Goal: Task Accomplishment & Management: Manage account settings

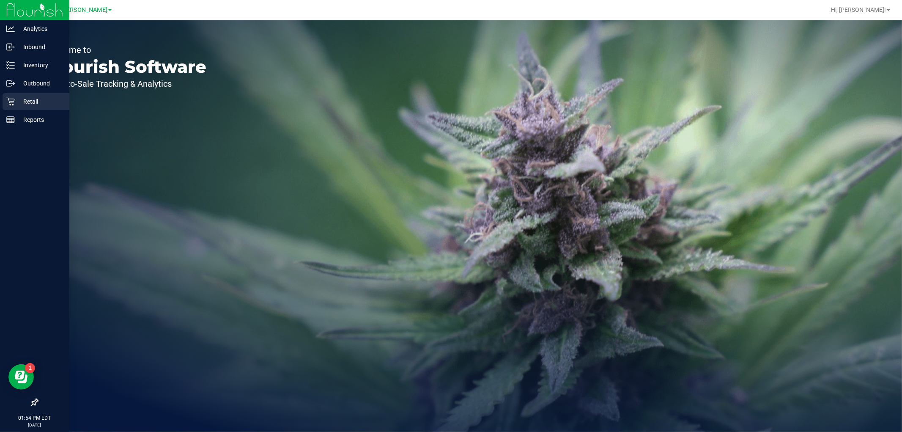
click at [5, 99] on div "Retail" at bounding box center [36, 101] width 67 height 17
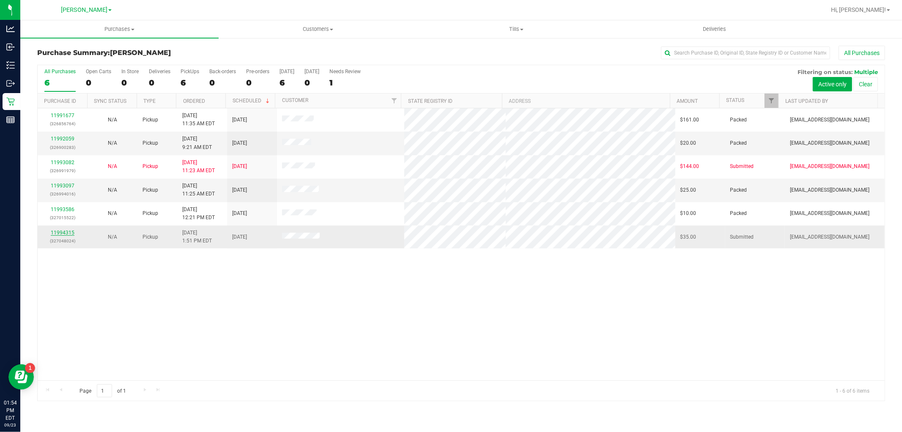
click at [65, 230] on link "11994315" at bounding box center [63, 233] width 24 height 6
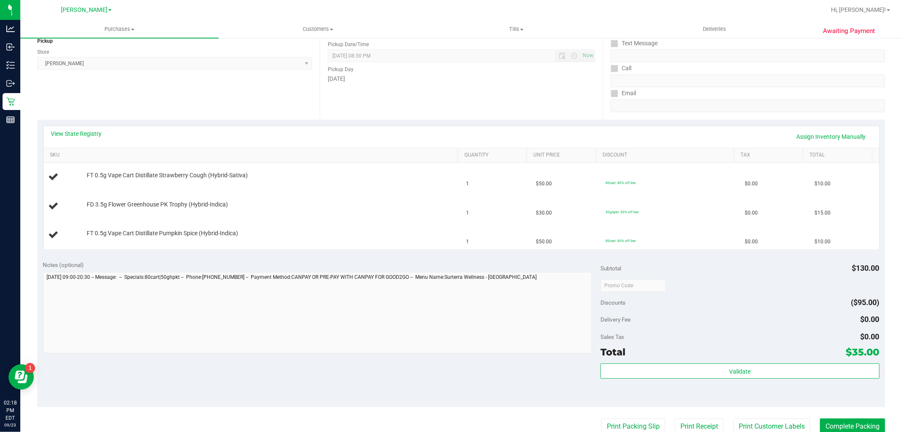
scroll to position [141, 0]
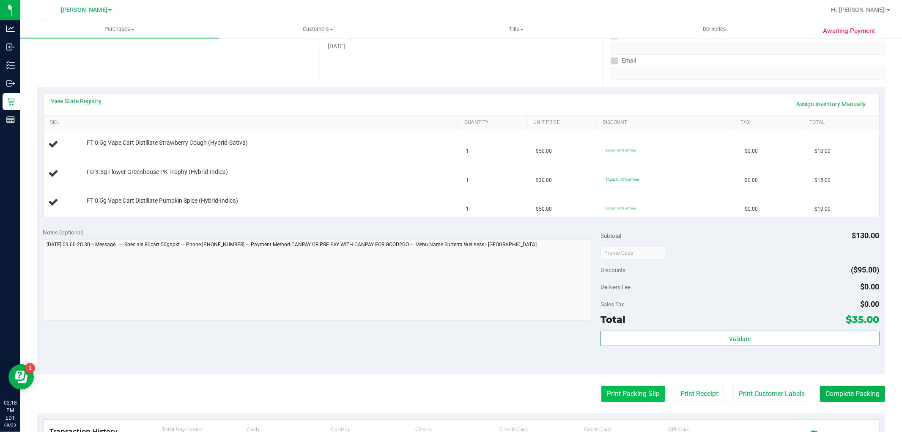
click at [612, 386] on button "Print Packing Slip" at bounding box center [633, 394] width 64 height 16
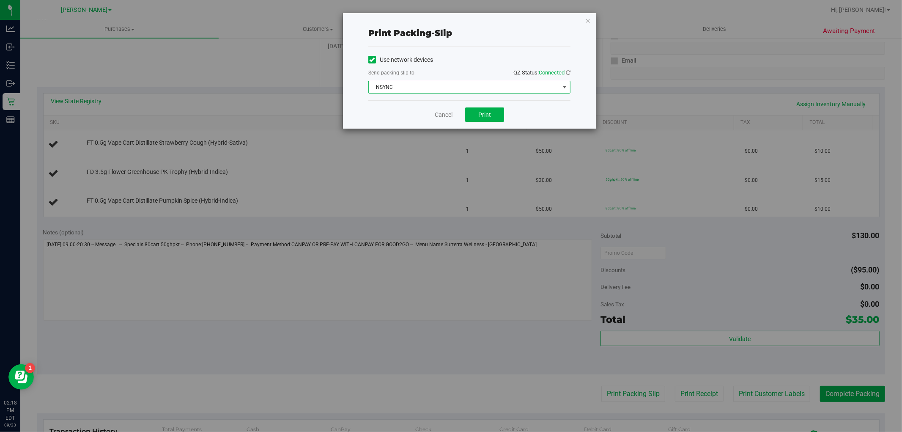
click at [479, 85] on span "NSYNC" at bounding box center [464, 87] width 191 height 12
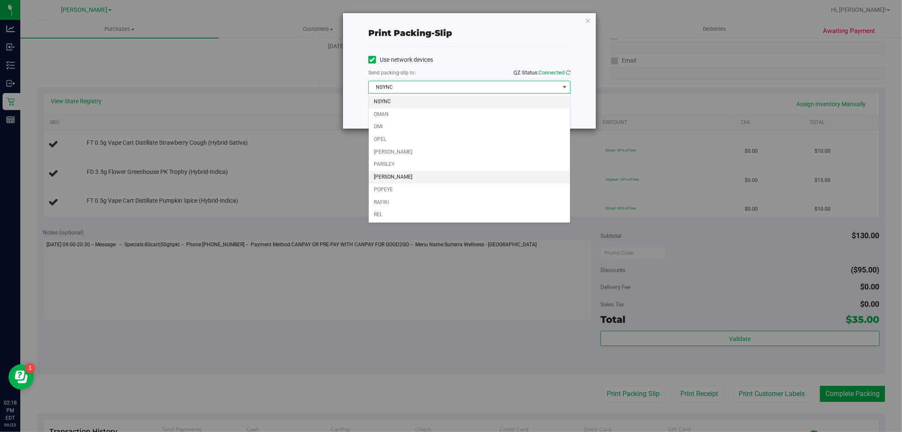
click at [449, 183] on li "[PERSON_NAME]" at bounding box center [469, 177] width 201 height 13
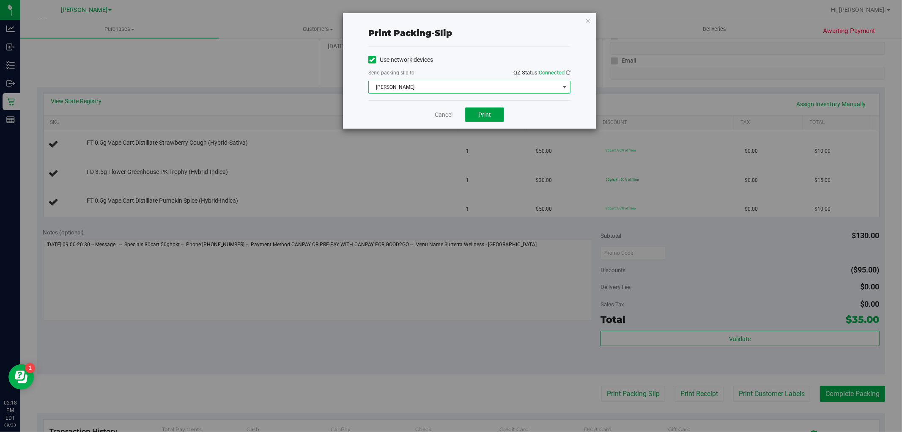
click at [487, 112] on span "Print" at bounding box center [484, 114] width 13 height 7
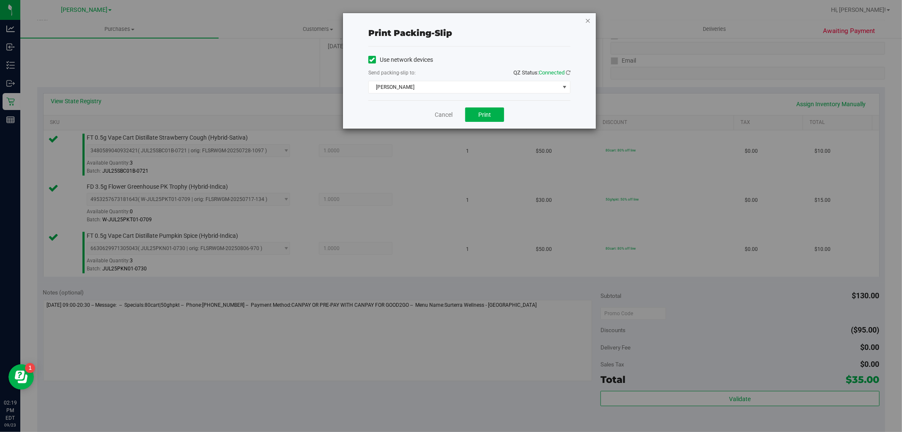
click at [589, 19] on icon "button" at bounding box center [588, 20] width 6 height 10
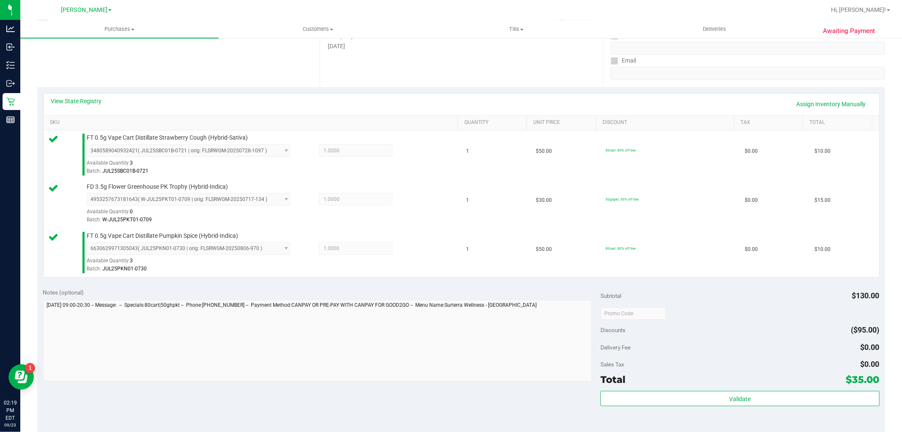
scroll to position [358, 0]
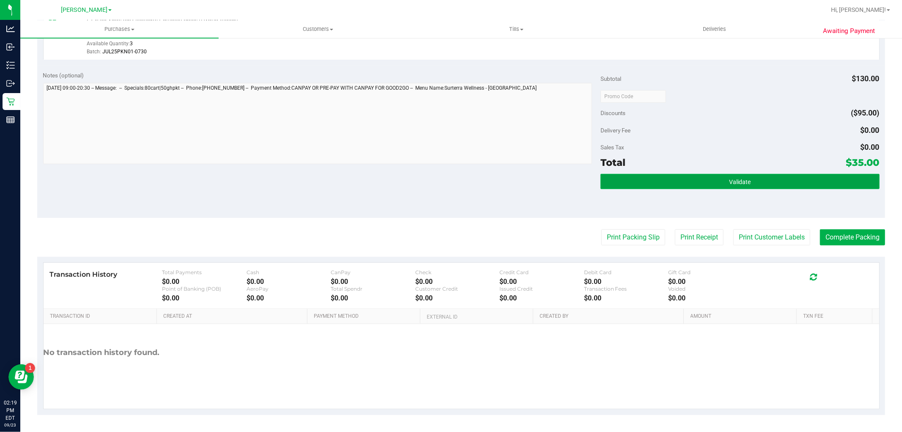
click at [702, 183] on button "Validate" at bounding box center [739, 181] width 279 height 15
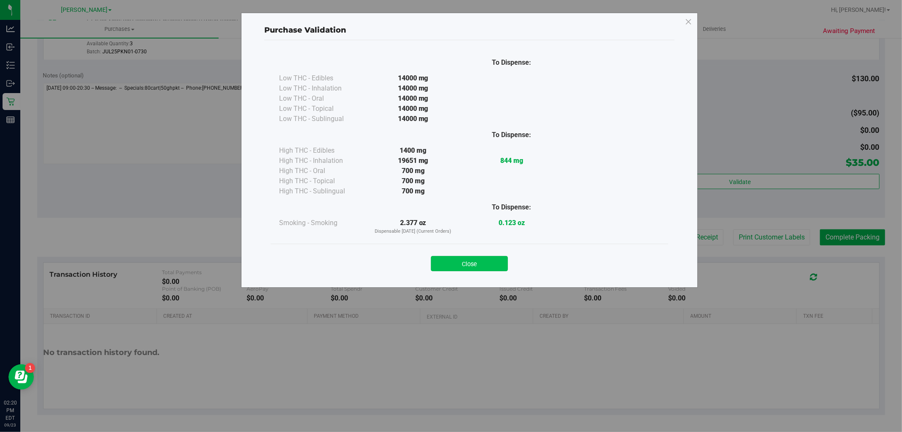
click at [475, 260] on button "Close" at bounding box center [469, 263] width 77 height 15
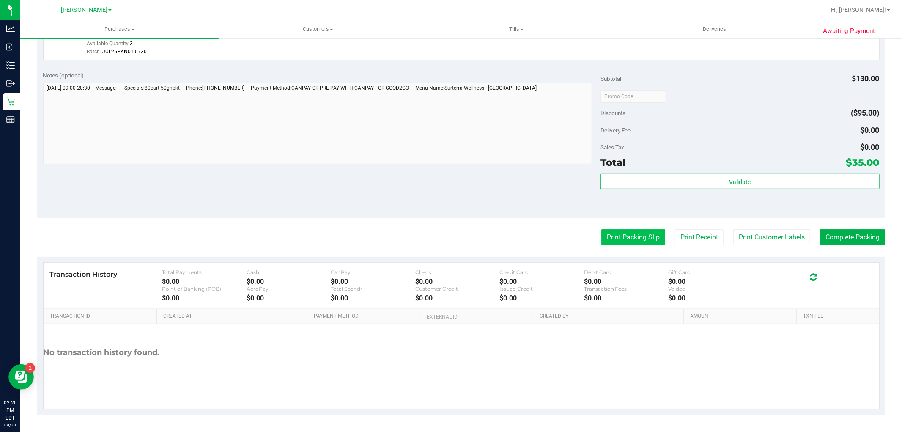
click at [615, 241] on button "Print Packing Slip" at bounding box center [633, 237] width 64 height 16
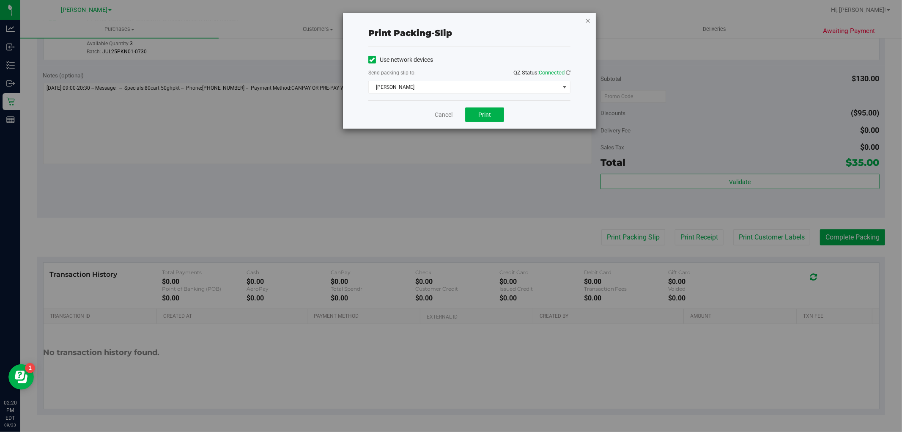
click at [588, 15] on icon "button" at bounding box center [588, 20] width 6 height 10
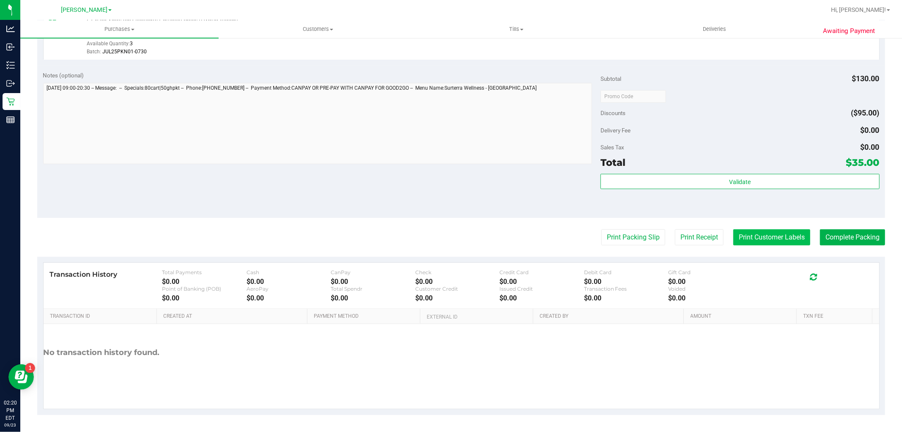
click at [767, 233] on button "Print Customer Labels" at bounding box center [771, 237] width 77 height 16
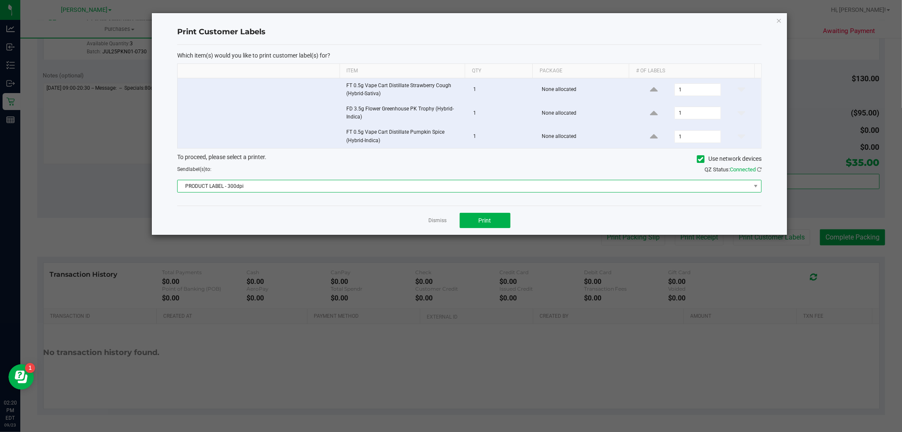
click at [477, 186] on span "PRODUCT LABEL - 300dpi" at bounding box center [464, 186] width 573 height 12
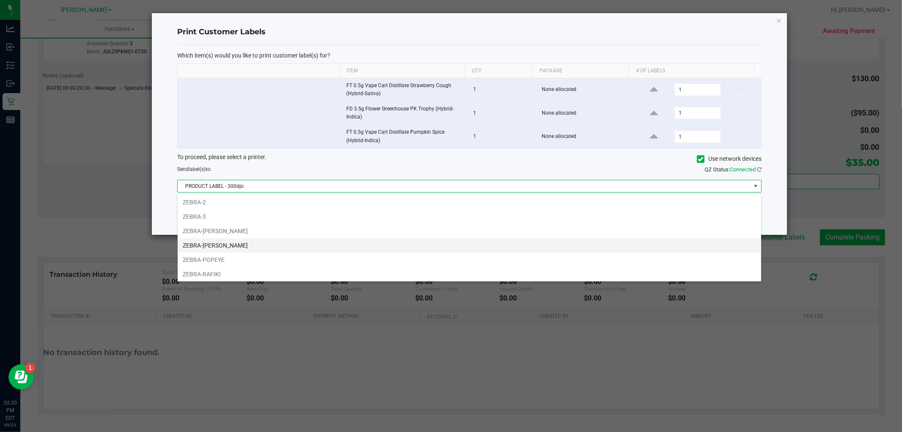
scroll to position [45, 0]
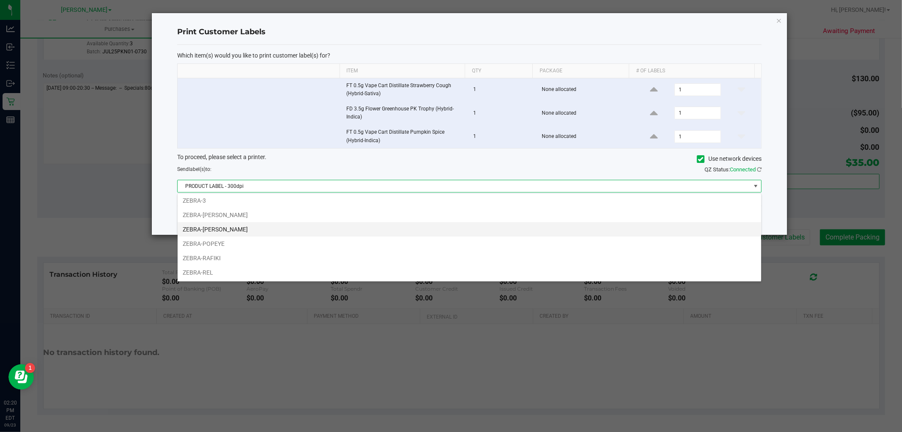
click at [427, 233] on li "ZEBRA-[PERSON_NAME]" at bounding box center [469, 229] width 583 height 14
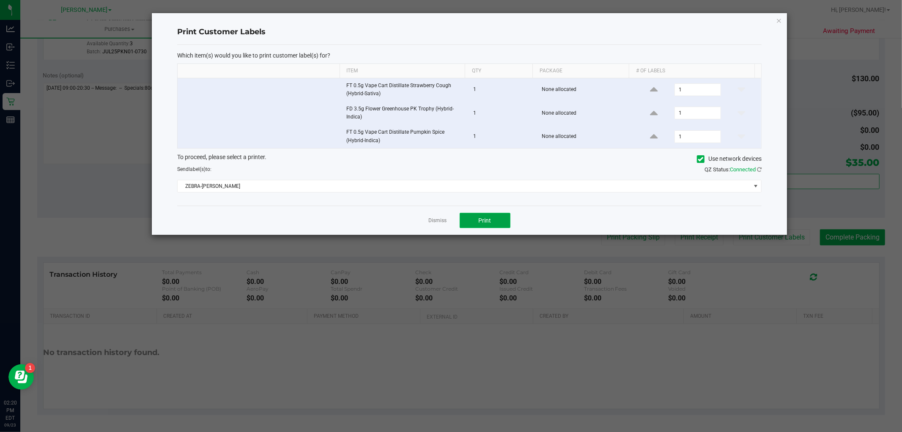
click at [480, 227] on button "Print" at bounding box center [485, 220] width 51 height 15
click at [778, 20] on icon "button" at bounding box center [779, 20] width 6 height 10
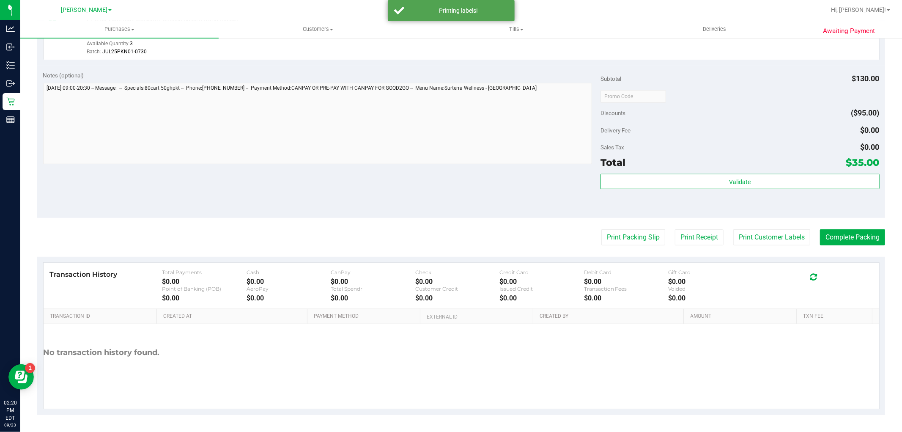
click at [740, 191] on div "Validate" at bounding box center [739, 193] width 279 height 38
click at [734, 193] on div "Validate" at bounding box center [739, 193] width 279 height 38
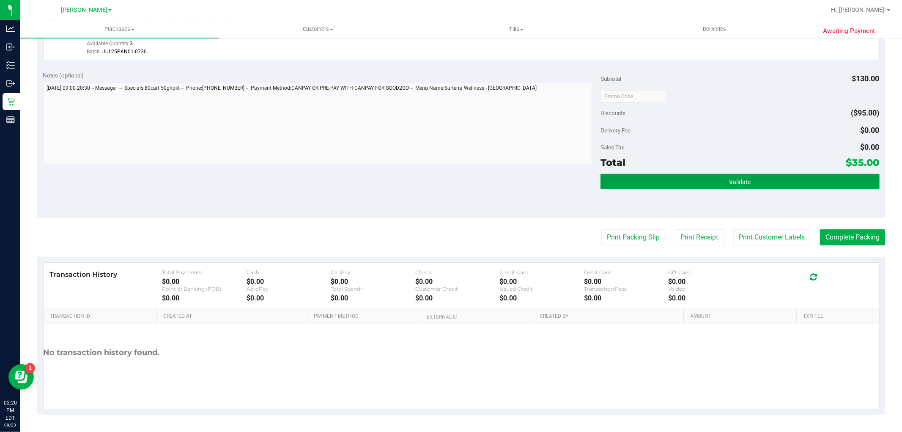
click at [724, 176] on button "Validate" at bounding box center [739, 181] width 279 height 15
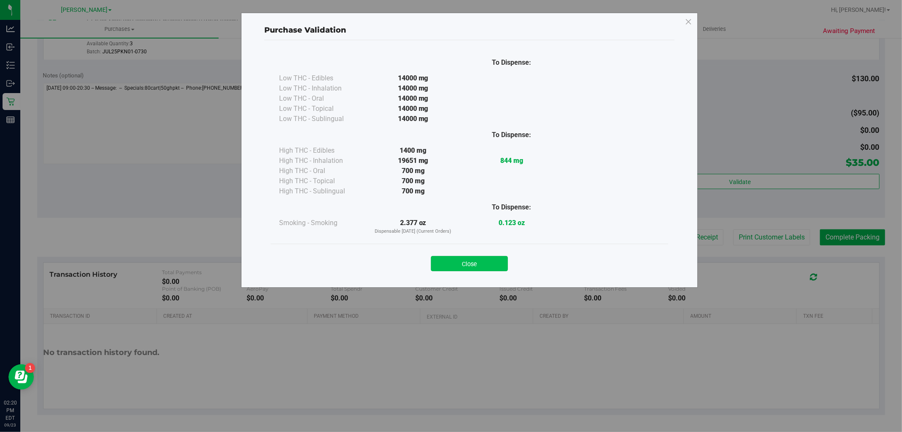
click at [472, 268] on button "Close" at bounding box center [469, 263] width 77 height 15
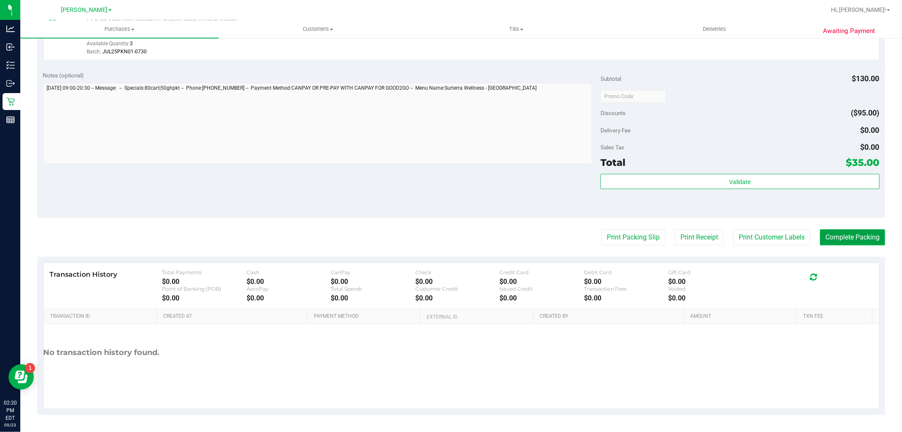
click at [831, 238] on button "Complete Packing" at bounding box center [852, 237] width 65 height 16
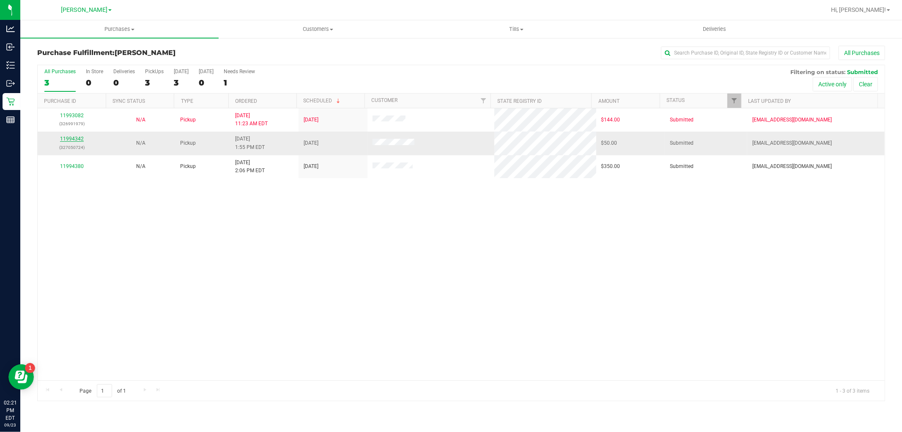
click at [78, 137] on link "11994342" at bounding box center [72, 139] width 24 height 6
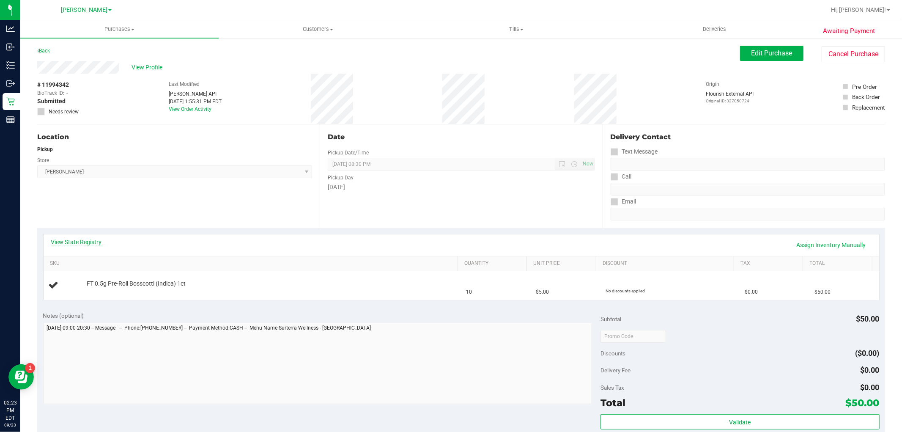
click at [85, 239] on link "View State Registry" at bounding box center [76, 242] width 51 height 8
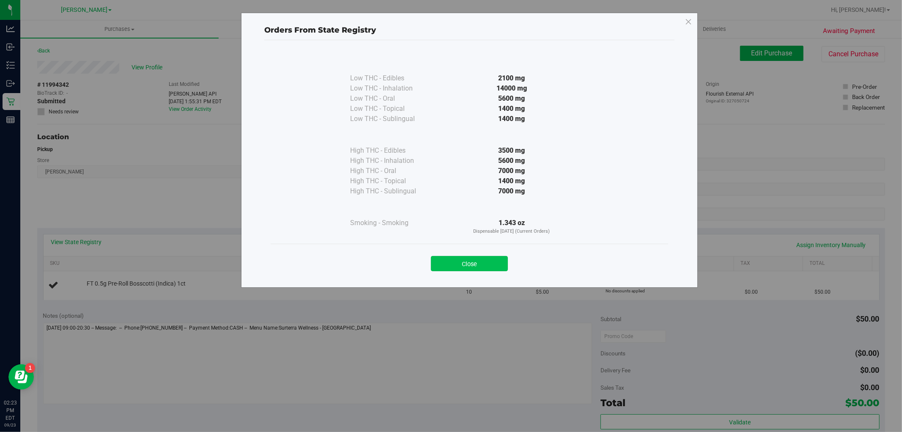
click at [452, 263] on button "Close" at bounding box center [469, 263] width 77 height 15
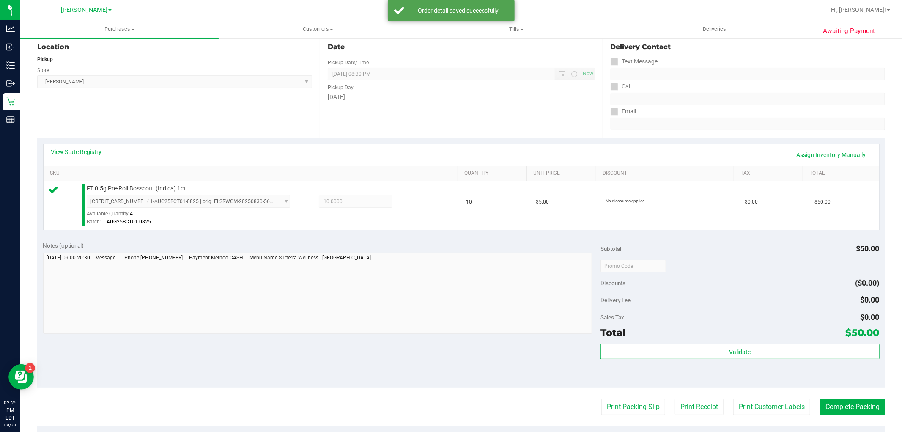
scroll to position [94, 0]
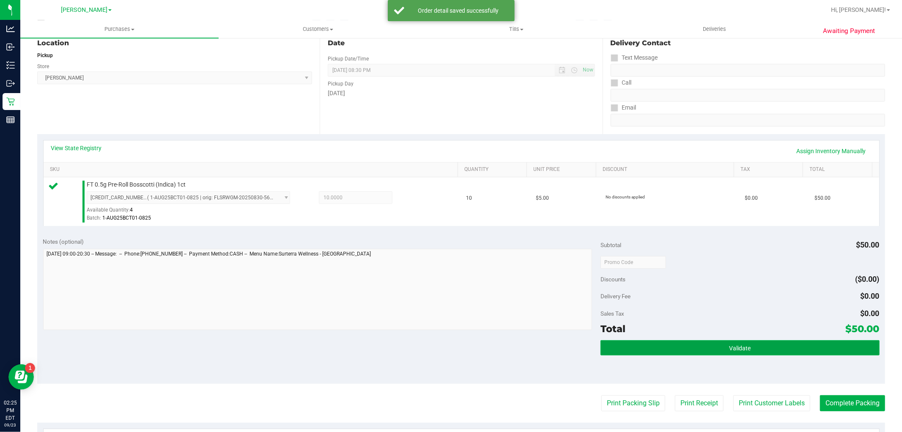
click at [669, 345] on button "Validate" at bounding box center [739, 347] width 279 height 15
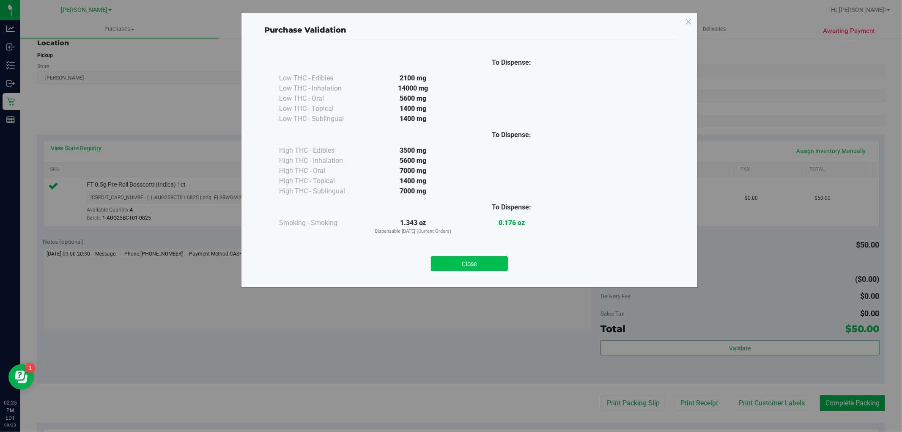
click at [472, 263] on button "Close" at bounding box center [469, 263] width 77 height 15
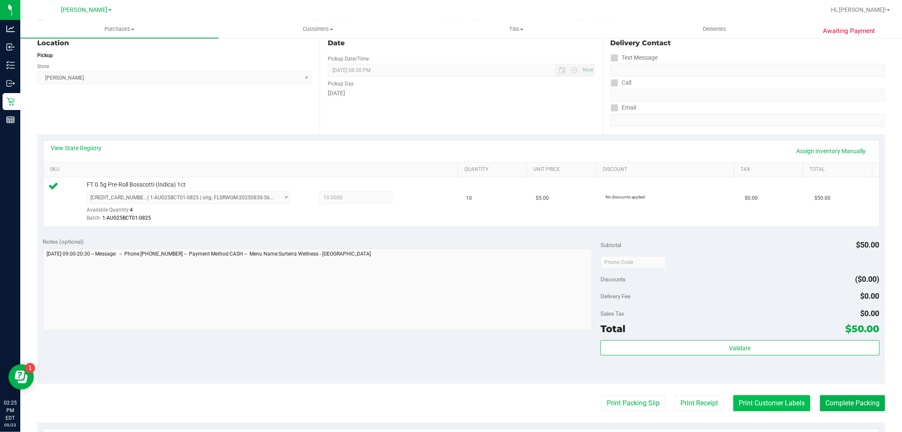
click at [745, 408] on button "Print Customer Labels" at bounding box center [771, 403] width 77 height 16
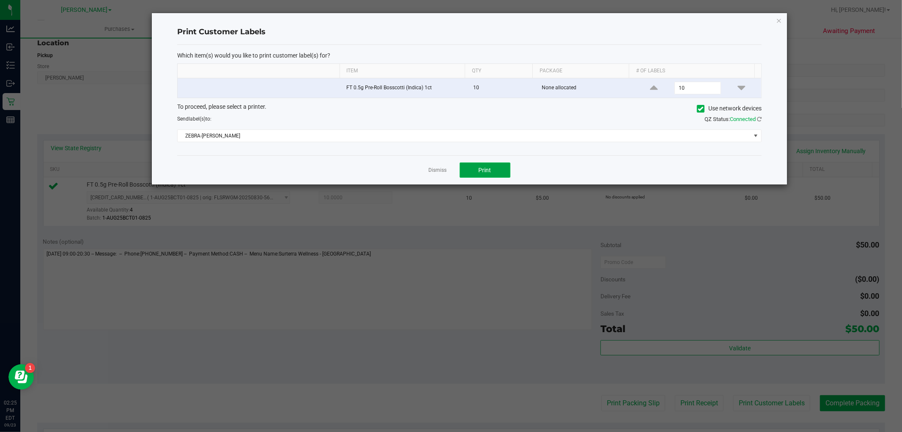
click at [486, 170] on span "Print" at bounding box center [485, 170] width 13 height 7
click at [780, 20] on icon "button" at bounding box center [779, 20] width 6 height 10
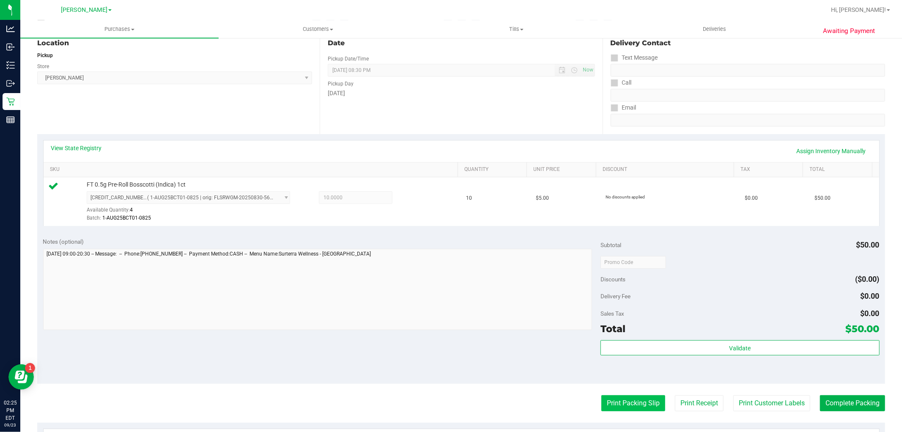
click at [627, 401] on button "Print Packing Slip" at bounding box center [633, 403] width 64 height 16
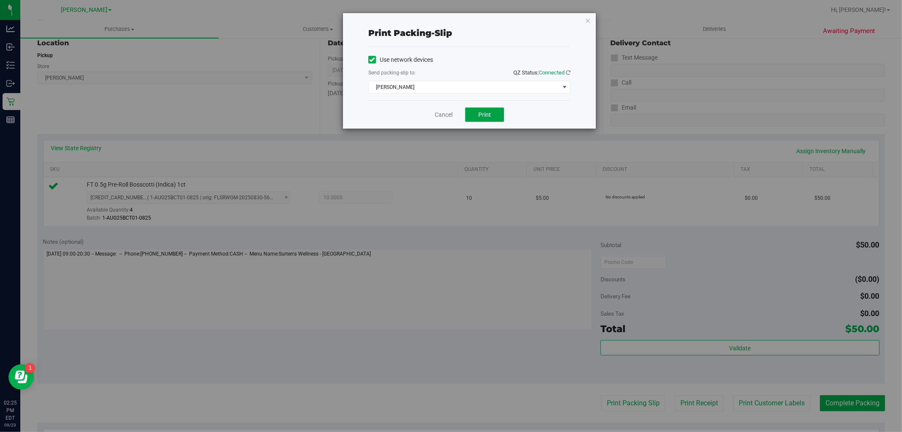
click at [495, 110] on button "Print" at bounding box center [484, 114] width 39 height 14
click at [589, 18] on icon "button" at bounding box center [588, 20] width 6 height 10
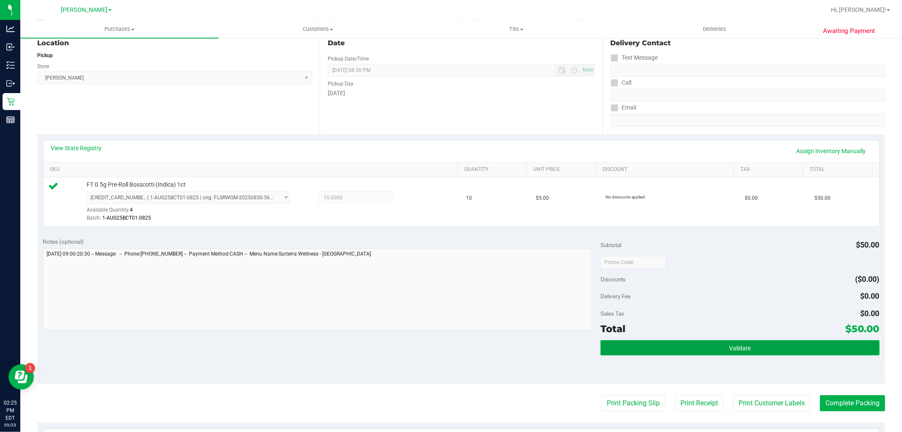
click at [667, 349] on button "Validate" at bounding box center [739, 347] width 279 height 15
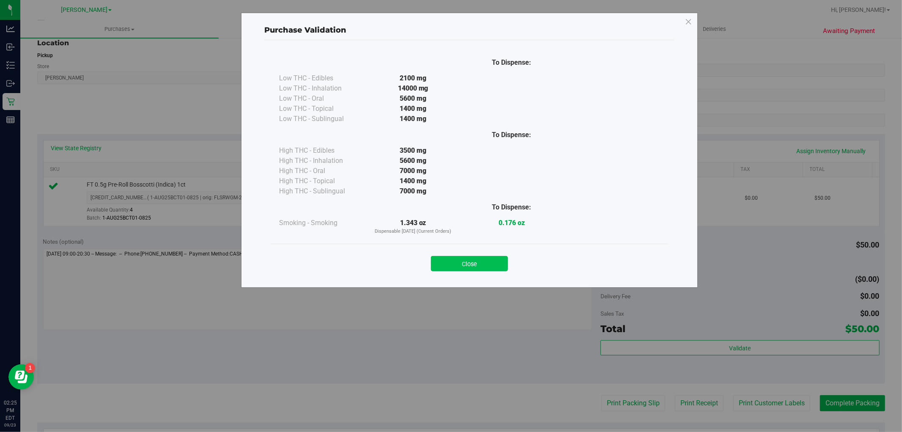
click at [483, 263] on button "Close" at bounding box center [469, 263] width 77 height 15
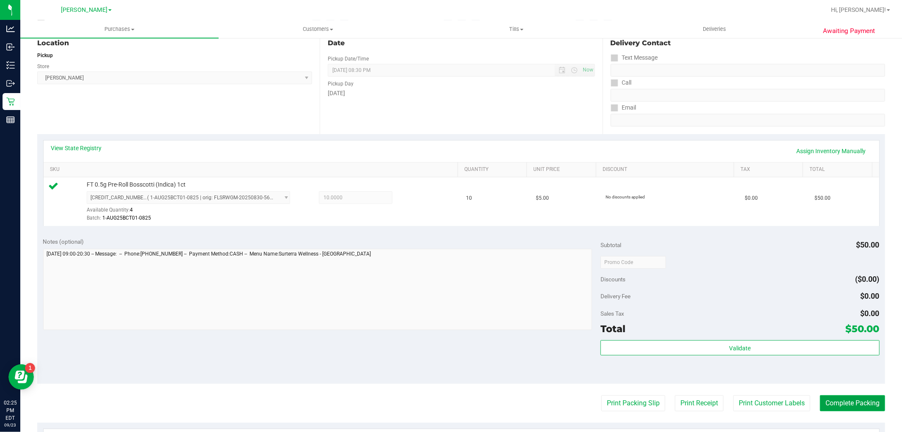
click at [835, 408] on button "Complete Packing" at bounding box center [852, 403] width 65 height 16
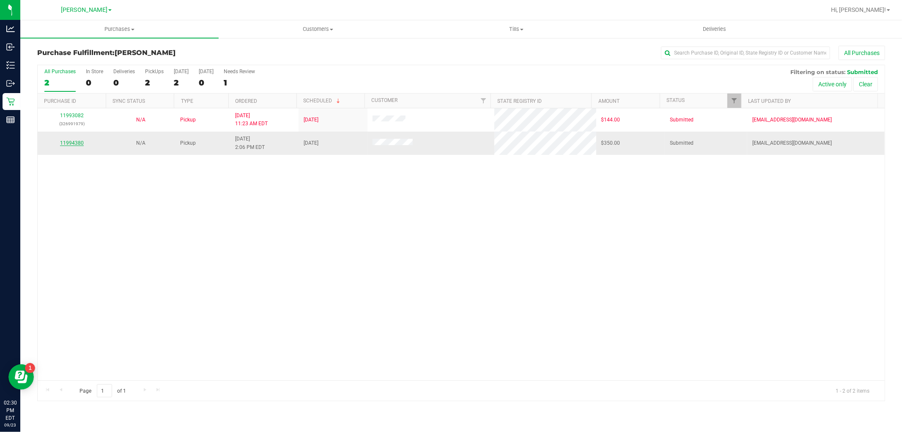
click at [66, 145] on link "11994380" at bounding box center [72, 143] width 24 height 6
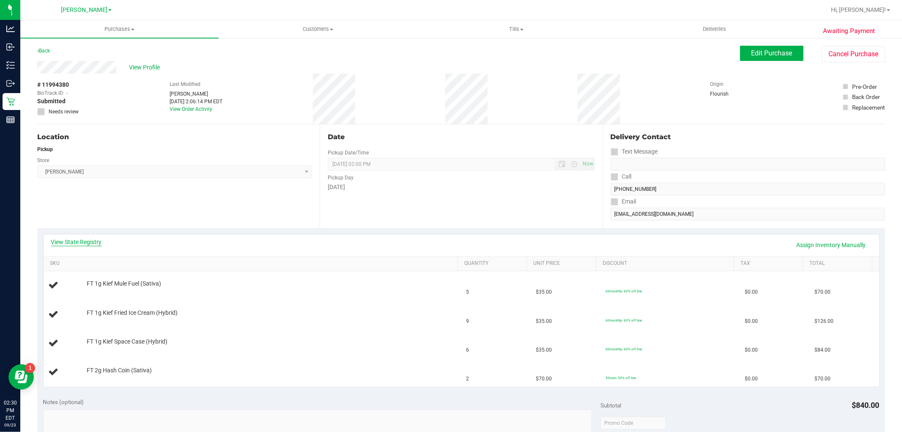
click at [76, 237] on div "View State Registry Assign Inventory Manually" at bounding box center [461, 245] width 835 height 22
click at [76, 240] on link "View State Registry" at bounding box center [76, 242] width 51 height 8
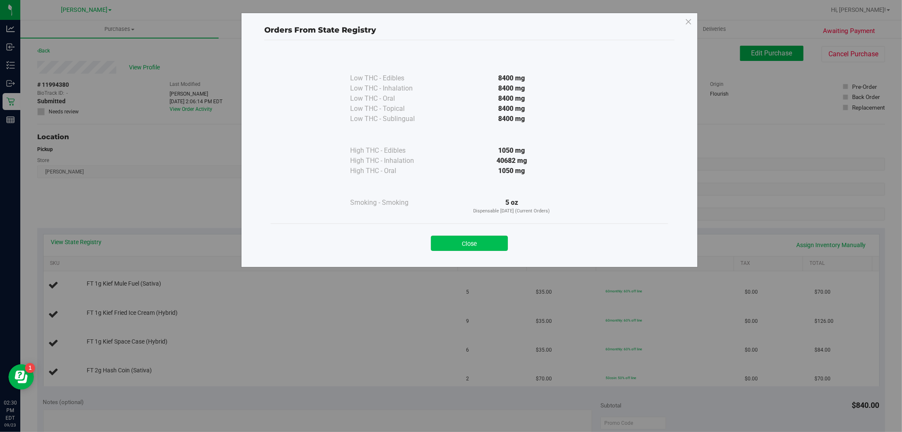
click at [459, 241] on button "Close" at bounding box center [469, 242] width 77 height 15
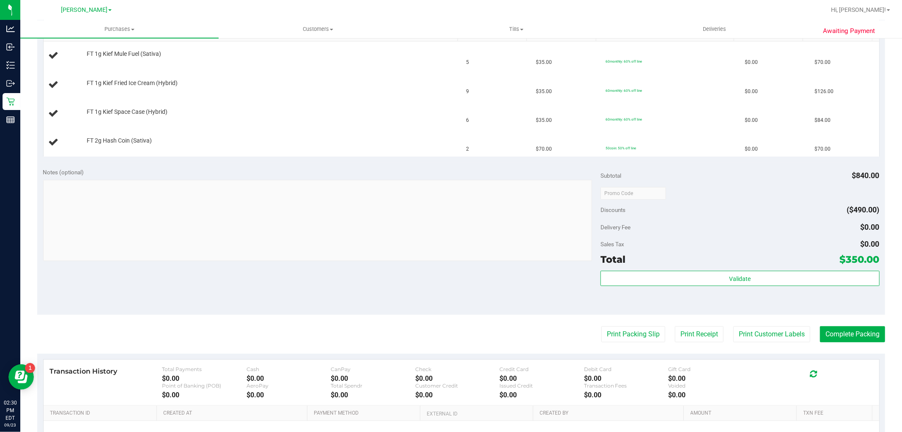
scroll to position [235, 0]
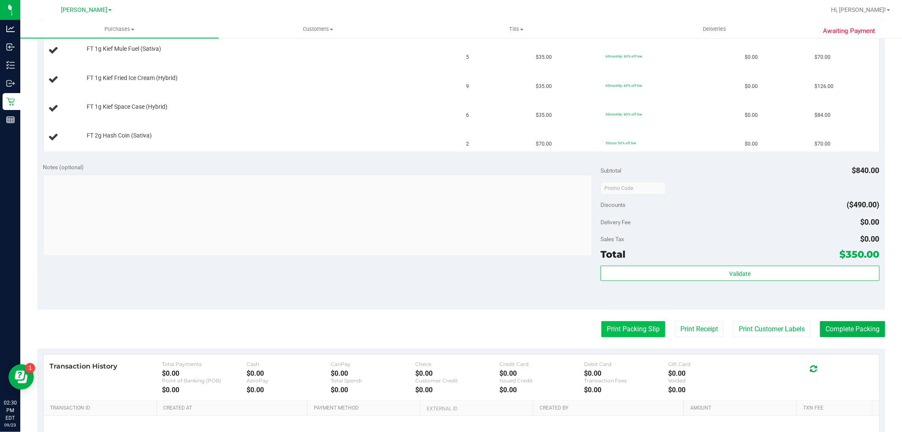
click at [602, 327] on button "Print Packing Slip" at bounding box center [633, 329] width 64 height 16
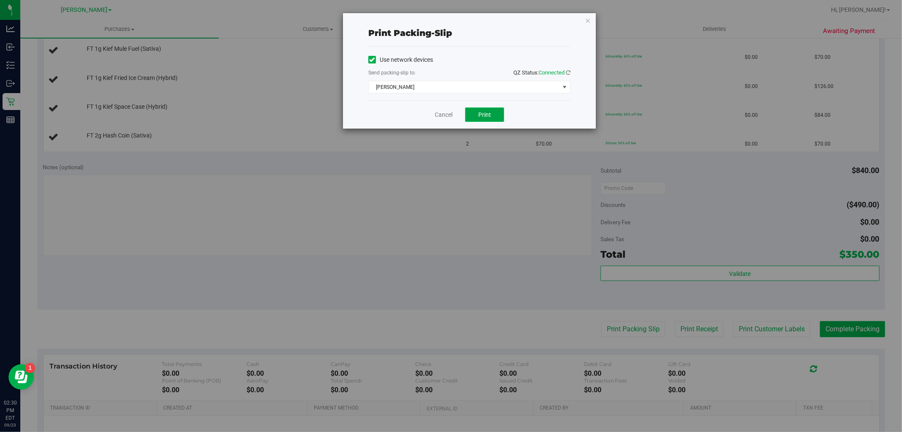
click at [476, 115] on button "Print" at bounding box center [484, 114] width 39 height 14
click at [585, 22] on icon "button" at bounding box center [588, 20] width 6 height 10
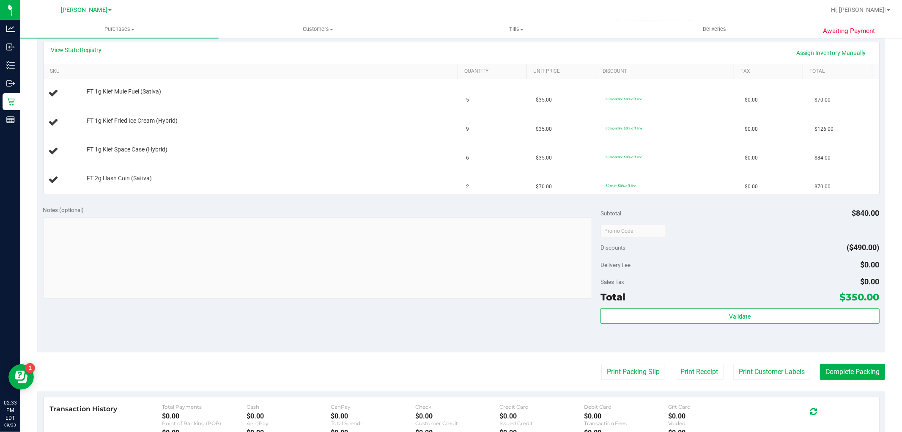
scroll to position [141, 0]
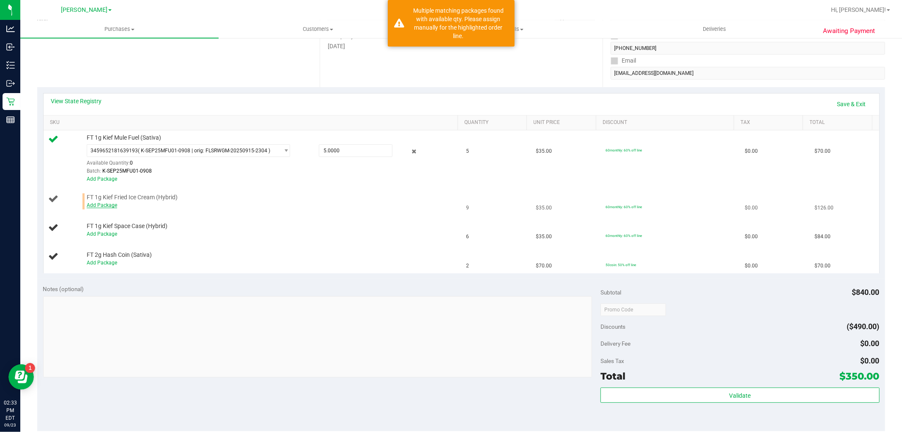
click at [104, 203] on link "Add Package" at bounding box center [102, 205] width 30 height 6
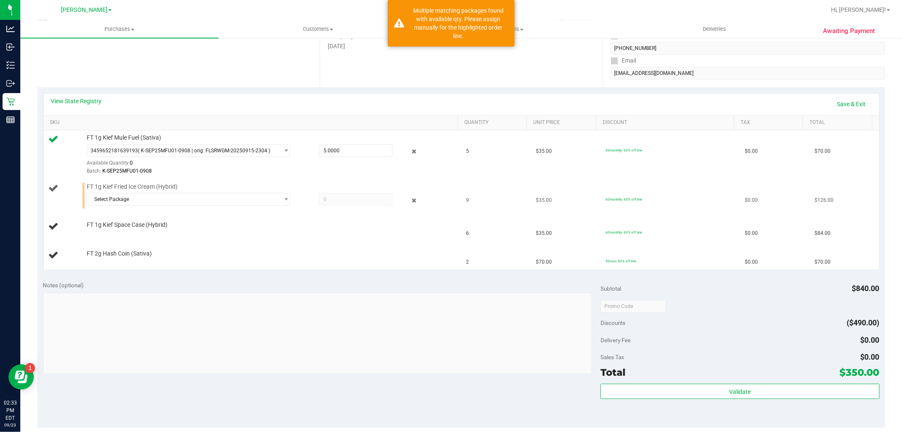
click at [127, 208] on div at bounding box center [270, 208] width 367 height 0
click at [132, 203] on span "Select Package" at bounding box center [183, 199] width 192 height 12
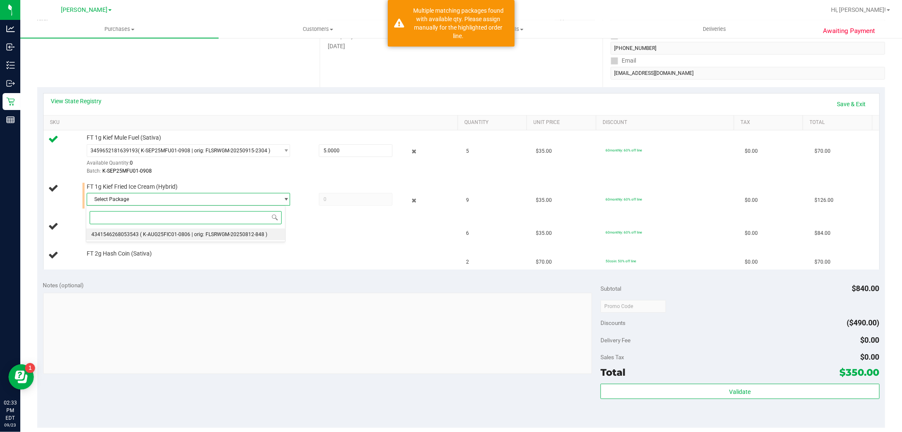
click at [133, 235] on span "4341546268053543" at bounding box center [114, 234] width 47 height 6
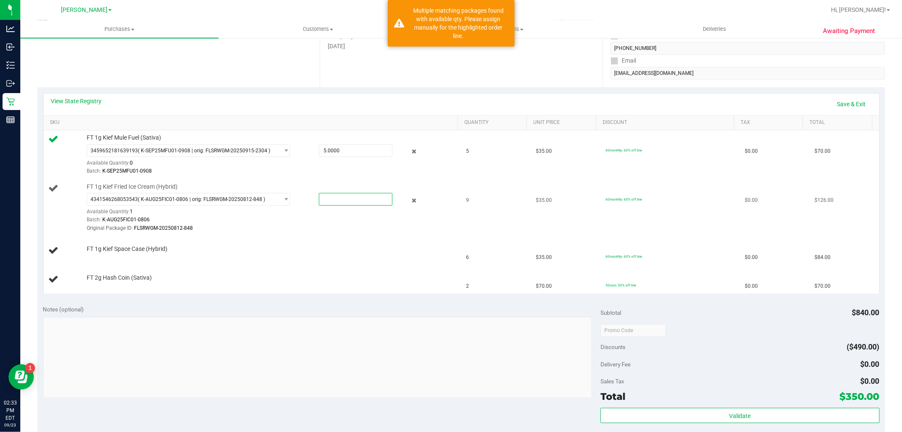
click at [326, 200] on span at bounding box center [356, 199] width 74 height 13
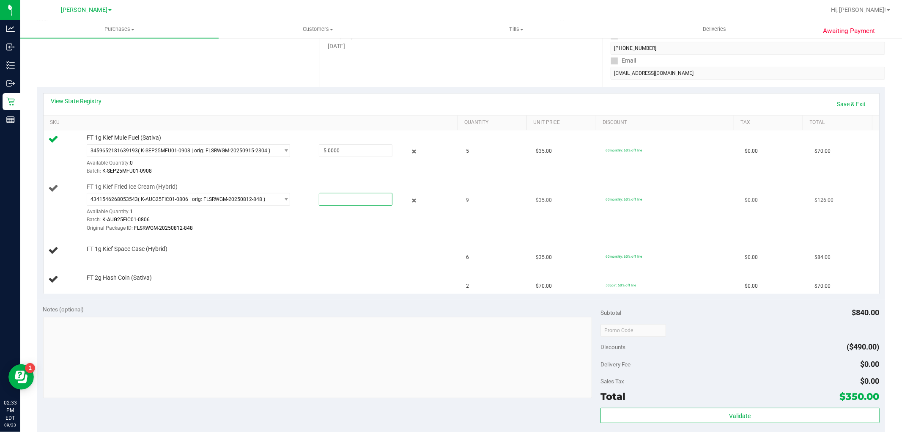
type input "1"
type input "1.0000"
click at [323, 234] on td "FT 1g Kief Fried Ice Cream (Hybrid) 4341546268053543 ( K-AUG25FIC01-0806 | orig…" at bounding box center [253, 207] width 418 height 57
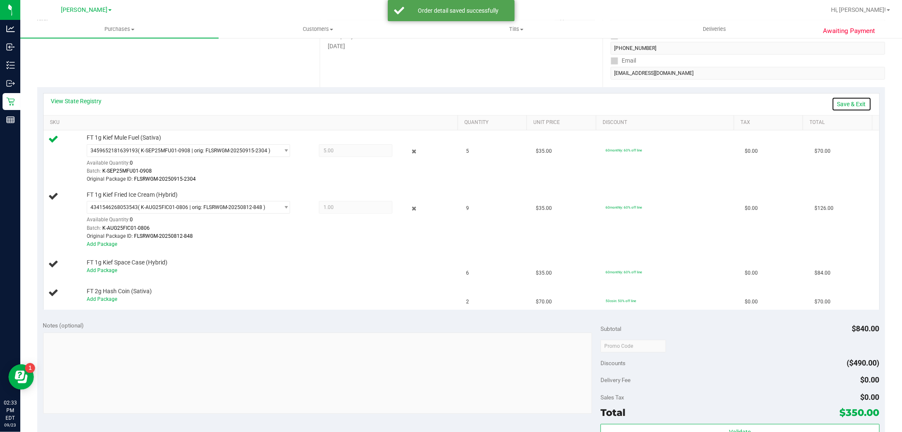
click at [838, 100] on link "Save & Exit" at bounding box center [852, 104] width 40 height 14
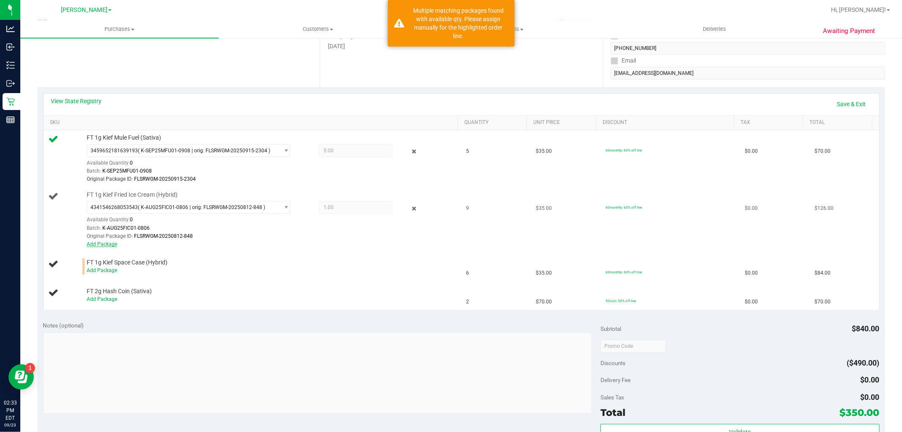
click at [107, 244] on link "Add Package" at bounding box center [102, 244] width 30 height 6
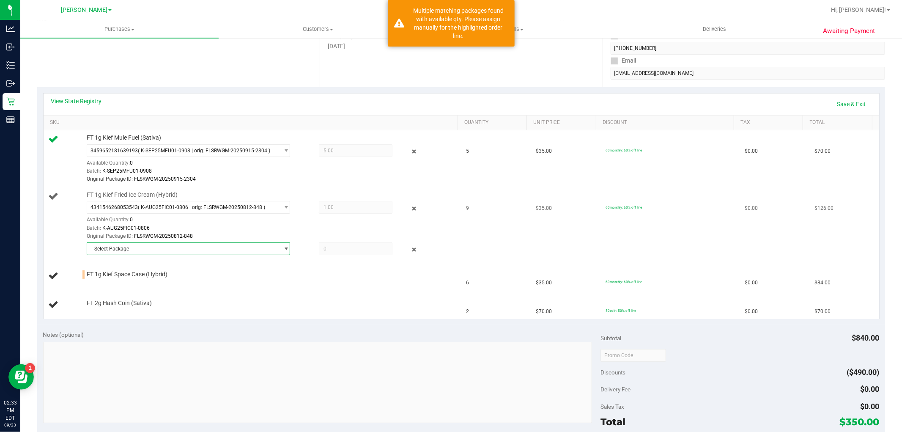
drag, startPoint x: 107, startPoint y: 244, endPoint x: 157, endPoint y: 246, distance: 49.9
click at [157, 246] on span "Select Package" at bounding box center [183, 249] width 192 height 12
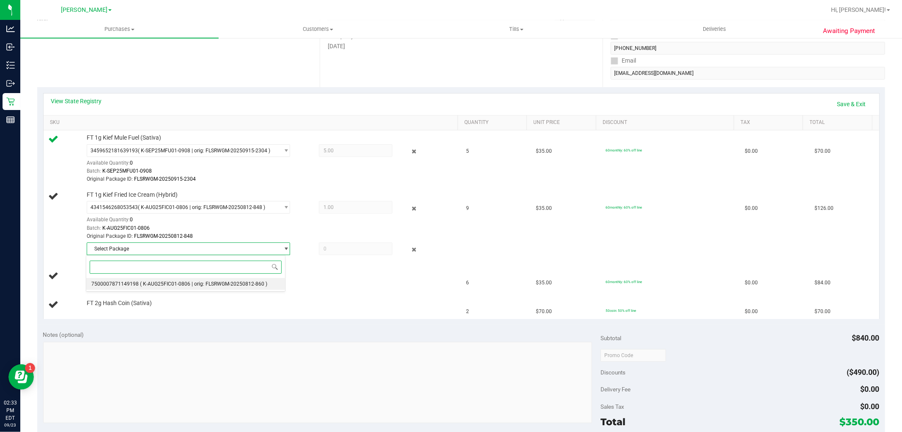
click at [167, 282] on span "( K-AUG25FIC01-0806 | orig: FLSRWGM-20250812-860 )" at bounding box center [203, 284] width 127 height 6
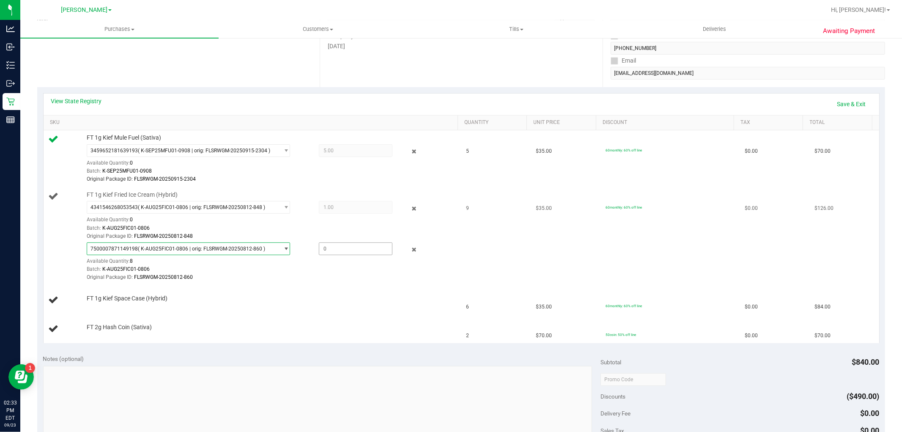
click at [341, 247] on span at bounding box center [356, 248] width 74 height 13
type input "8"
type input "8.0000"
click at [347, 289] on td "FT 1g Kief Space Case (Hybrid)" at bounding box center [253, 300] width 418 height 29
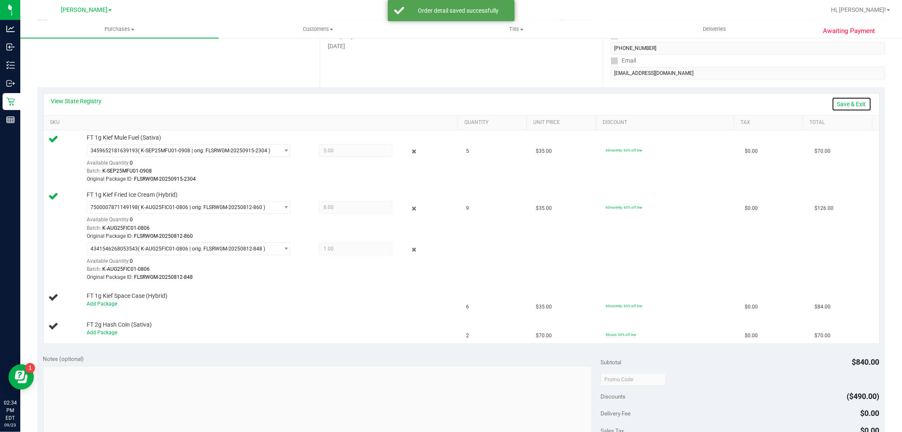
click at [832, 103] on link "Save & Exit" at bounding box center [852, 104] width 40 height 14
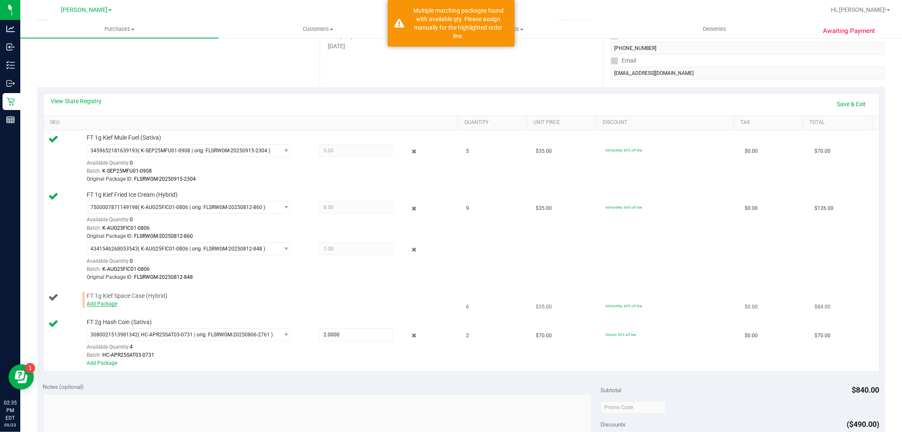
click at [107, 304] on link "Add Package" at bounding box center [102, 304] width 30 height 6
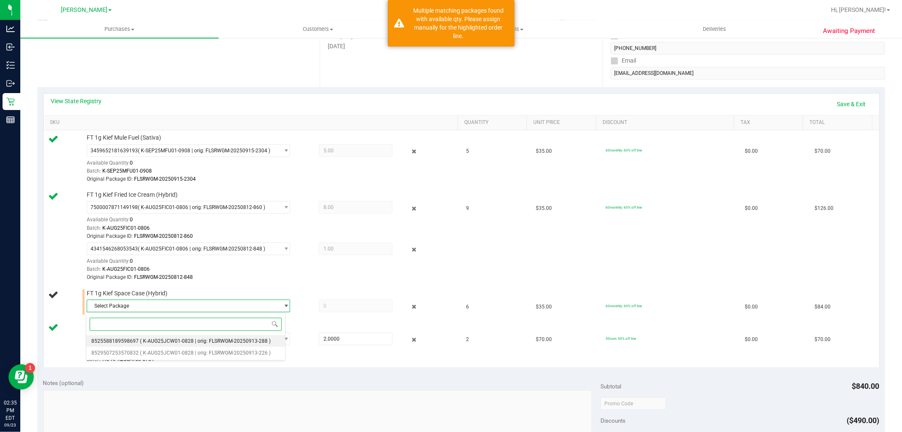
click at [151, 340] on span "( K-AUG25JCW01-0828 | orig: FLSRWGM-20250913-288 )" at bounding box center [205, 341] width 131 height 6
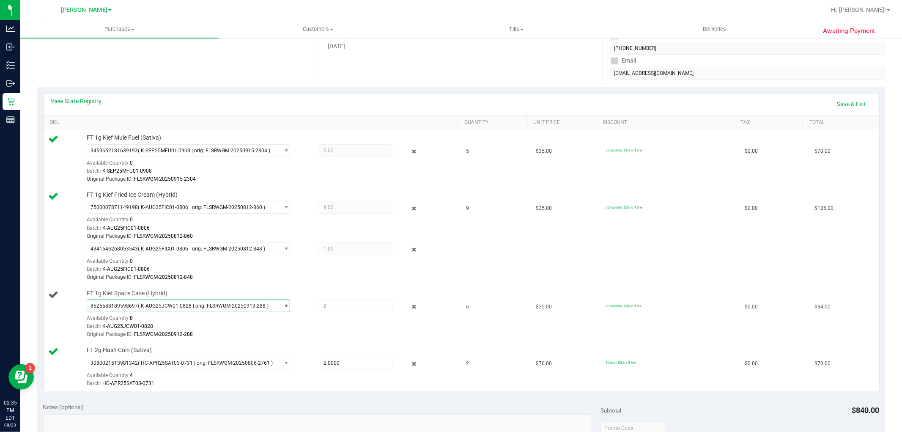
click at [215, 305] on span "( K-AUG25JCW01-0828 | orig: FLSRWGM-20250913-288 )" at bounding box center [203, 306] width 131 height 6
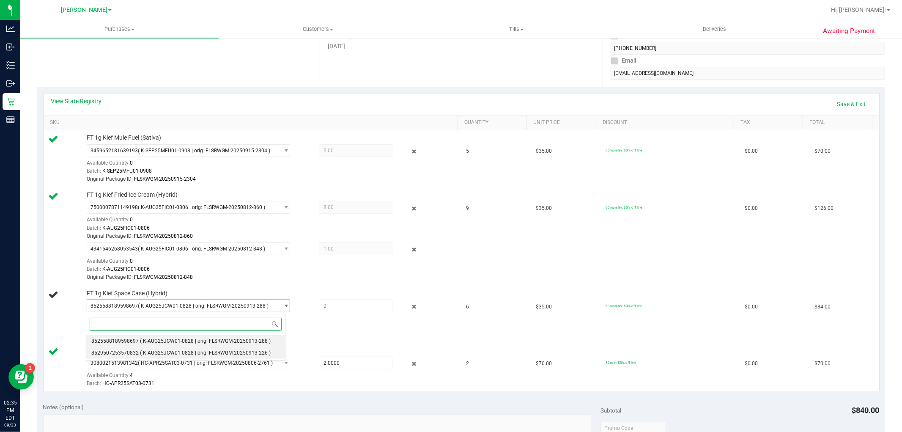
click at [178, 358] on li "8529507253570832 ( K-AUG25JCW01-0828 | orig: FLSRWGM-20250913-226 )" at bounding box center [185, 353] width 199 height 12
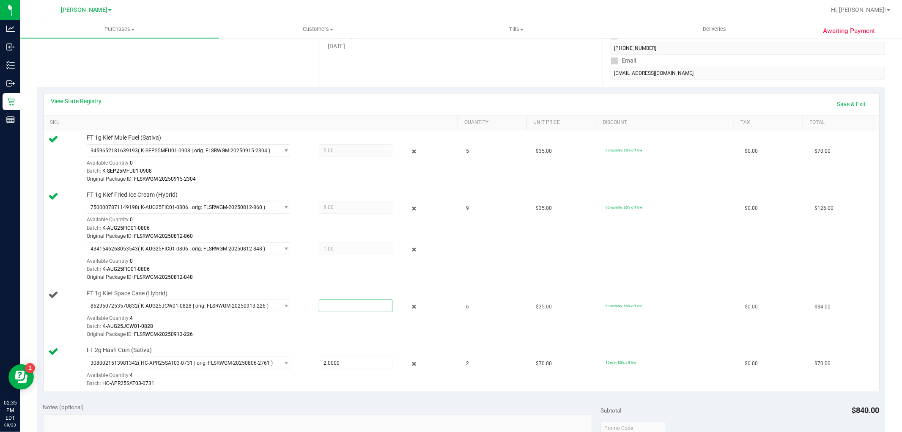
click at [329, 307] on span at bounding box center [356, 305] width 74 height 13
type input "4"
type input "4.0000"
click at [357, 326] on div "Batch: K-AUG25JCW01-0828" at bounding box center [270, 326] width 367 height 8
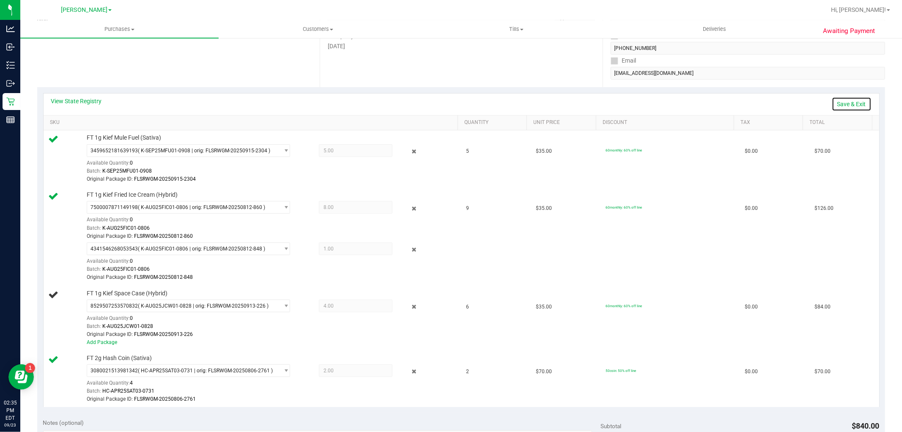
click at [856, 104] on link "Save & Exit" at bounding box center [852, 104] width 40 height 14
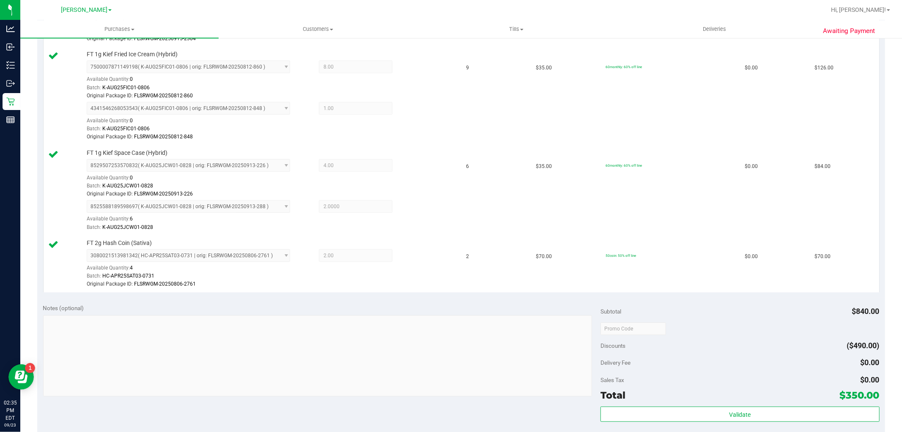
scroll to position [282, 0]
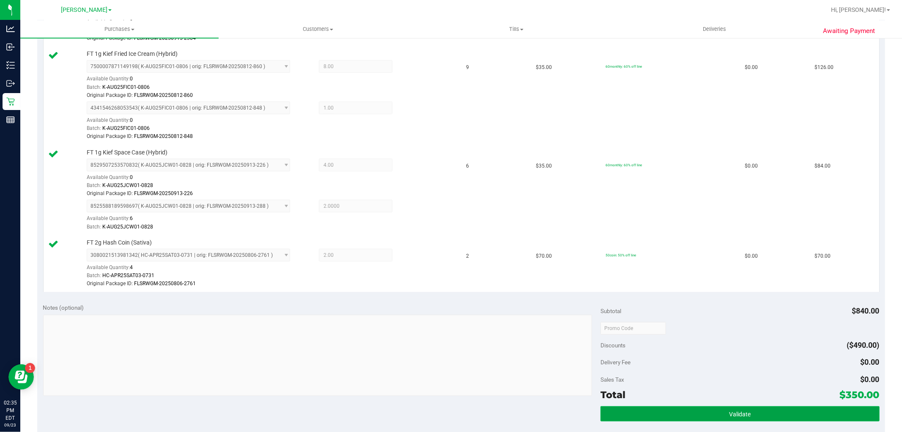
click at [781, 413] on button "Validate" at bounding box center [739, 413] width 279 height 15
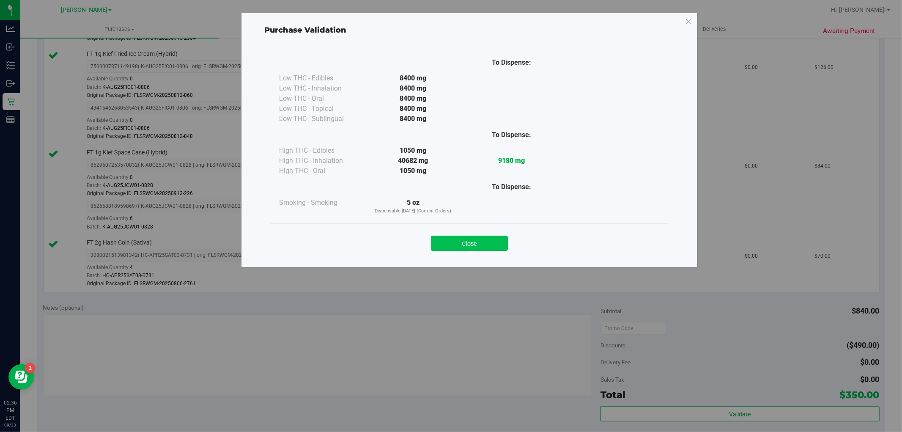
click at [480, 242] on button "Close" at bounding box center [469, 242] width 77 height 15
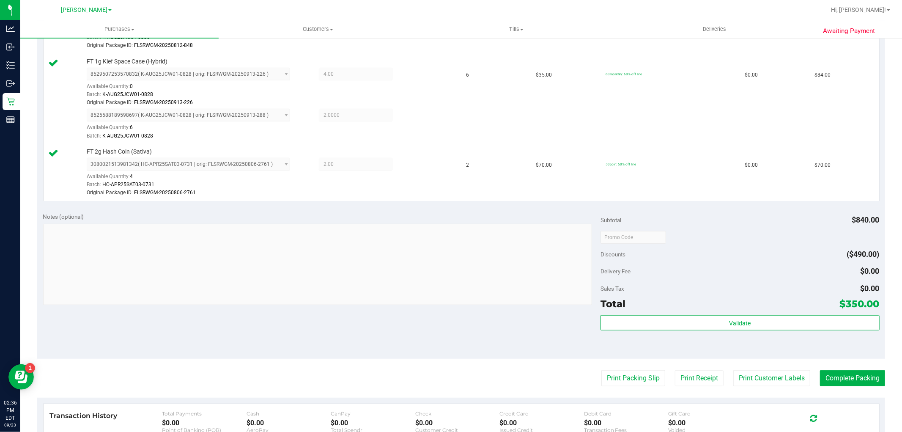
scroll to position [375, 0]
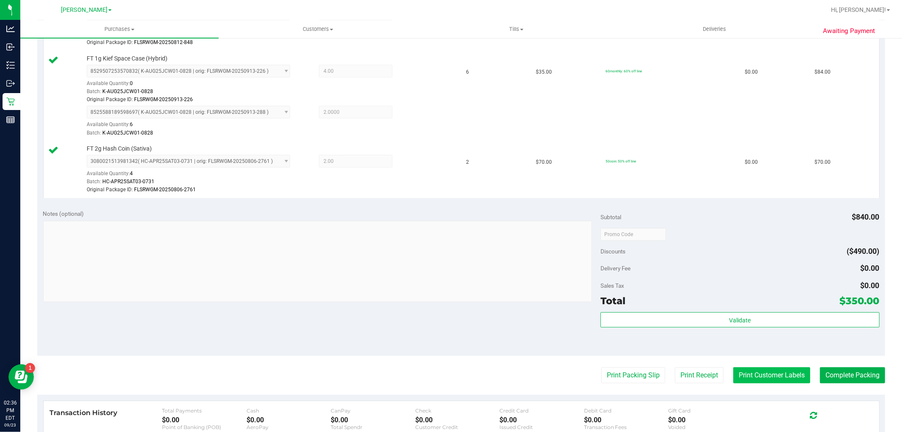
click at [737, 373] on button "Print Customer Labels" at bounding box center [771, 375] width 77 height 16
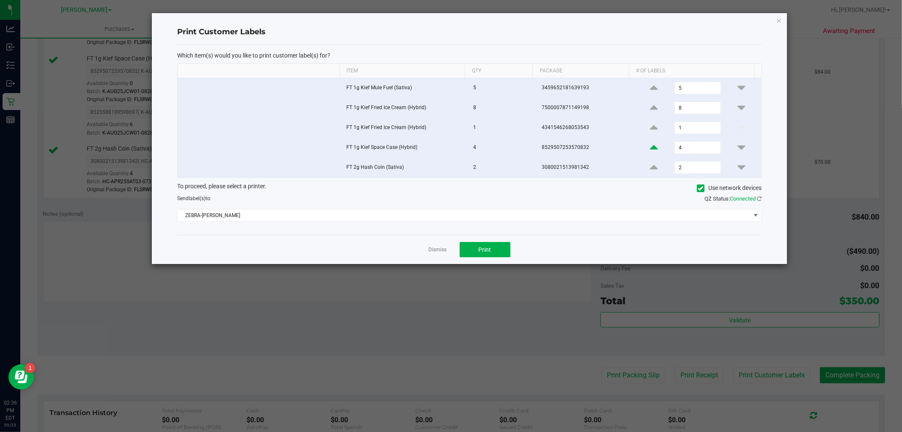
click at [650, 151] on icon at bounding box center [654, 147] width 8 height 11
type input "6"
click at [496, 246] on button "Print" at bounding box center [485, 249] width 51 height 15
click at [780, 19] on icon "button" at bounding box center [779, 20] width 6 height 10
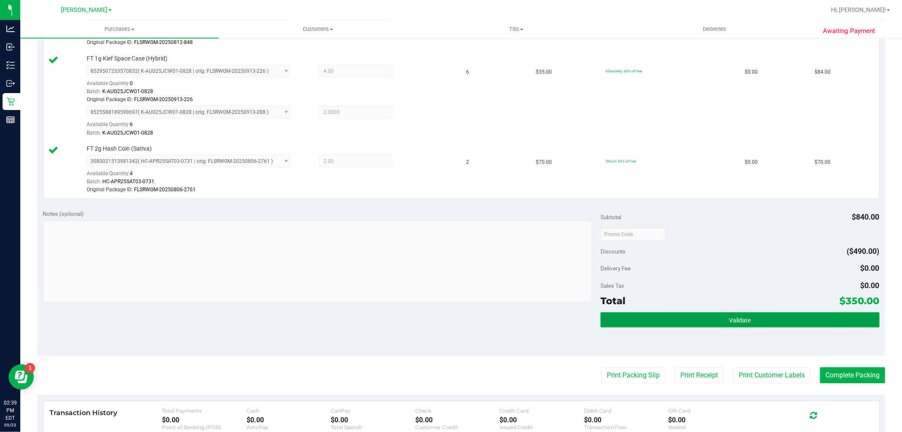
click at [720, 312] on button "Validate" at bounding box center [739, 319] width 279 height 15
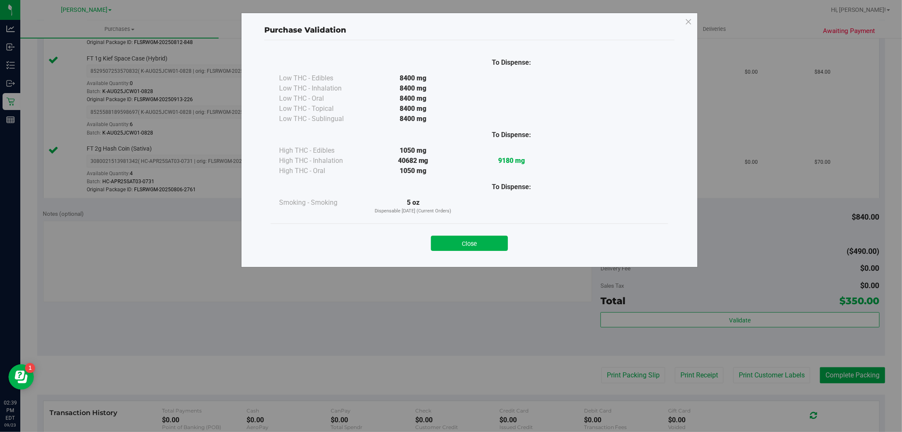
click at [483, 234] on div "Close" at bounding box center [469, 240] width 385 height 21
click at [482, 237] on button "Close" at bounding box center [469, 242] width 77 height 15
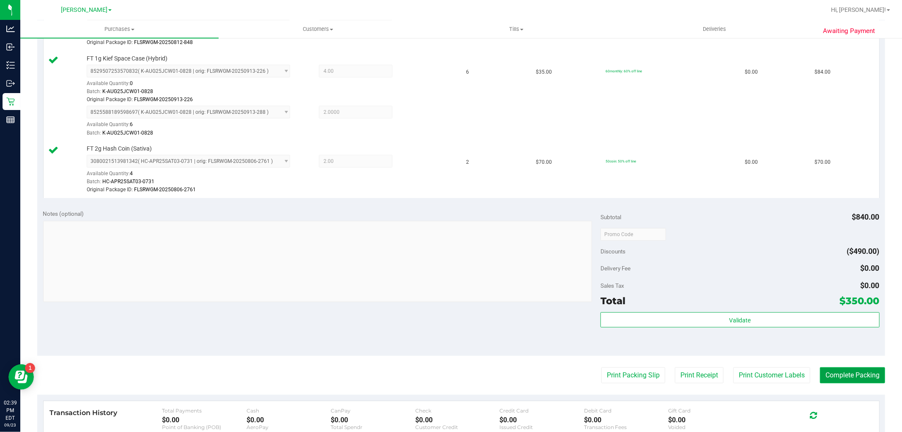
click at [843, 378] on button "Complete Packing" at bounding box center [852, 375] width 65 height 16
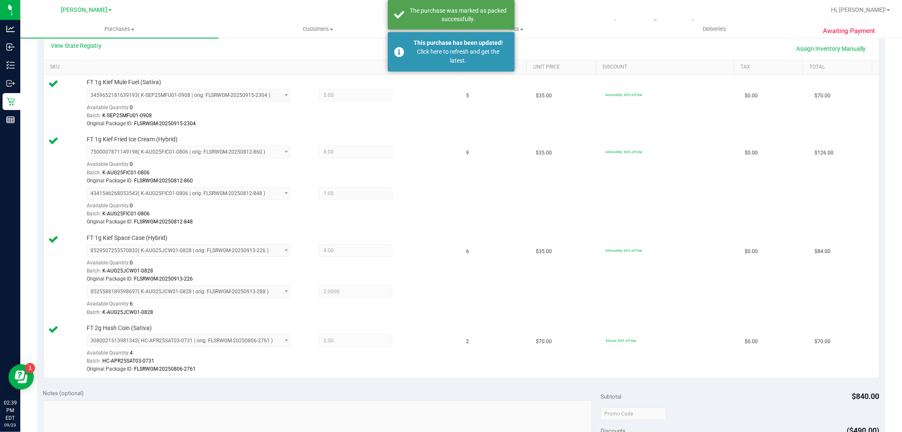
scroll to position [188, 0]
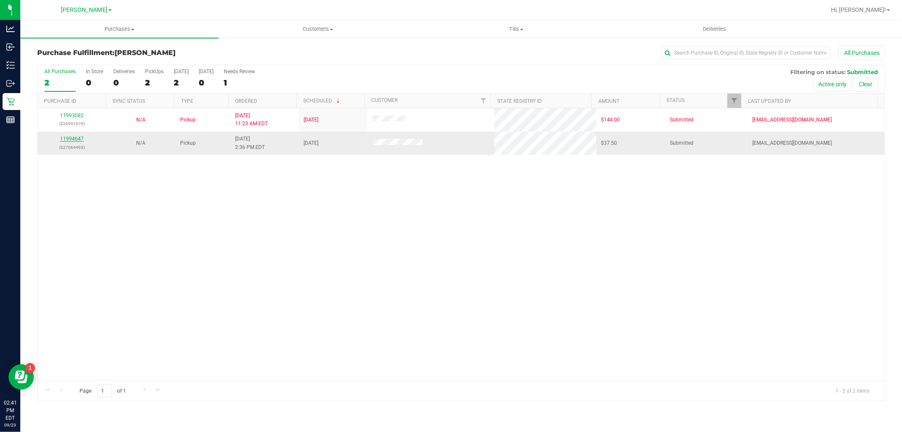
click at [77, 137] on link "11994647" at bounding box center [72, 139] width 24 height 6
click at [78, 138] on link "11994647" at bounding box center [72, 139] width 24 height 6
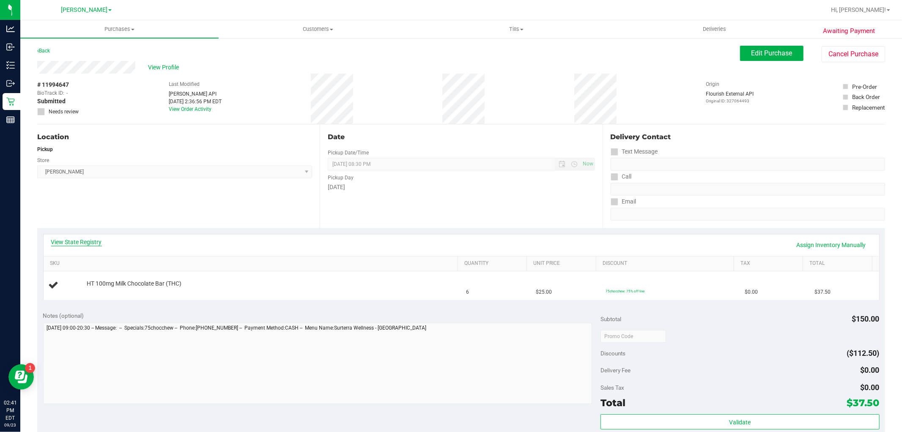
click at [83, 242] on link "View State Registry" at bounding box center [76, 242] width 51 height 8
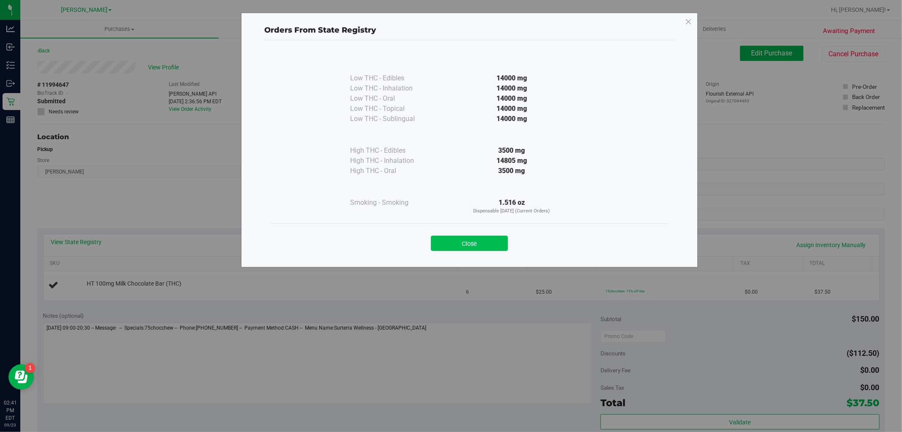
click at [471, 245] on button "Close" at bounding box center [469, 242] width 77 height 15
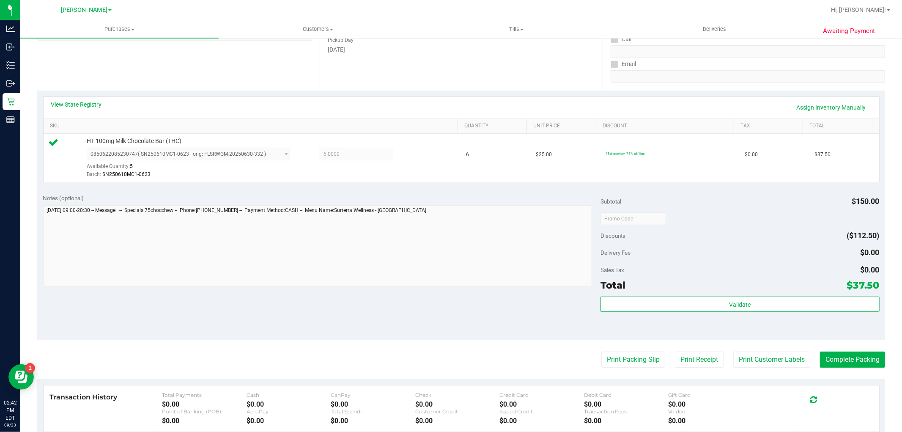
scroll to position [141, 0]
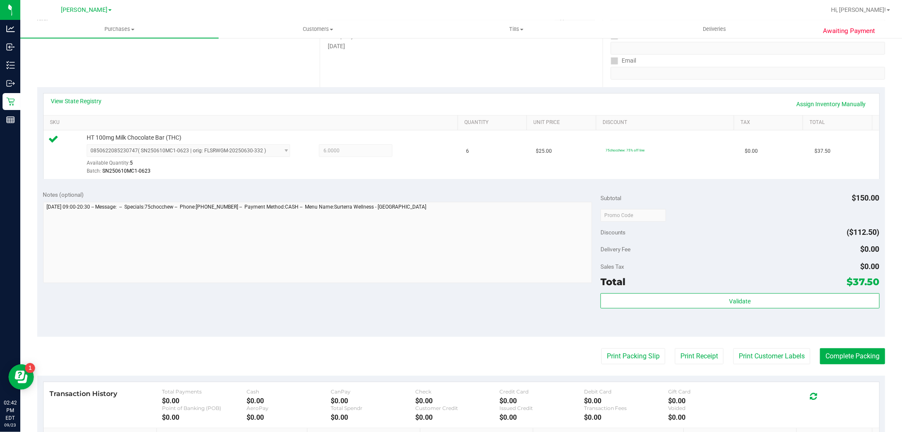
click at [702, 310] on div "Validate" at bounding box center [739, 312] width 279 height 38
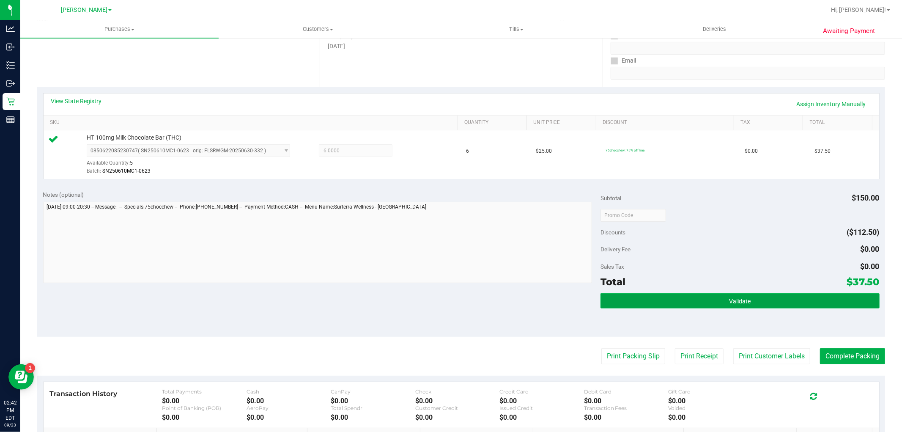
click at [700, 303] on button "Validate" at bounding box center [739, 300] width 279 height 15
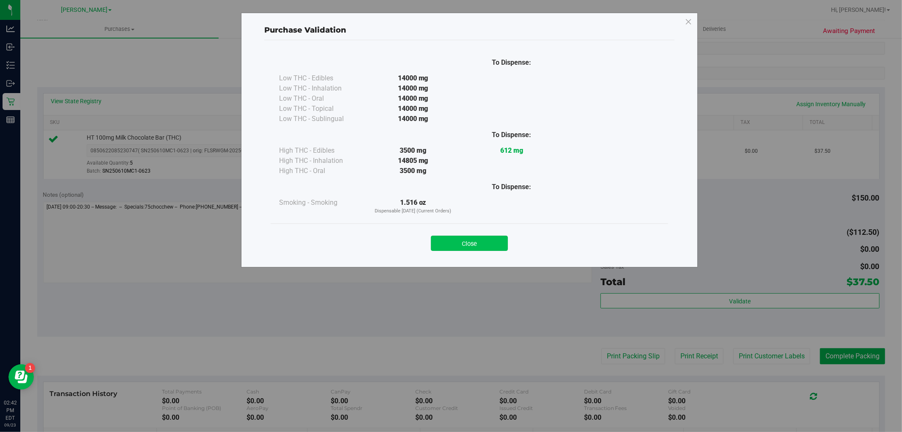
click at [459, 247] on button "Close" at bounding box center [469, 242] width 77 height 15
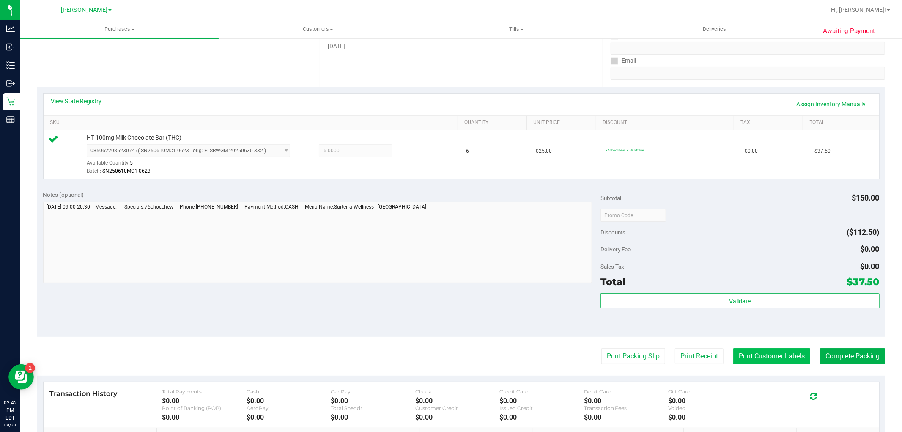
click at [767, 359] on button "Print Customer Labels" at bounding box center [771, 356] width 77 height 16
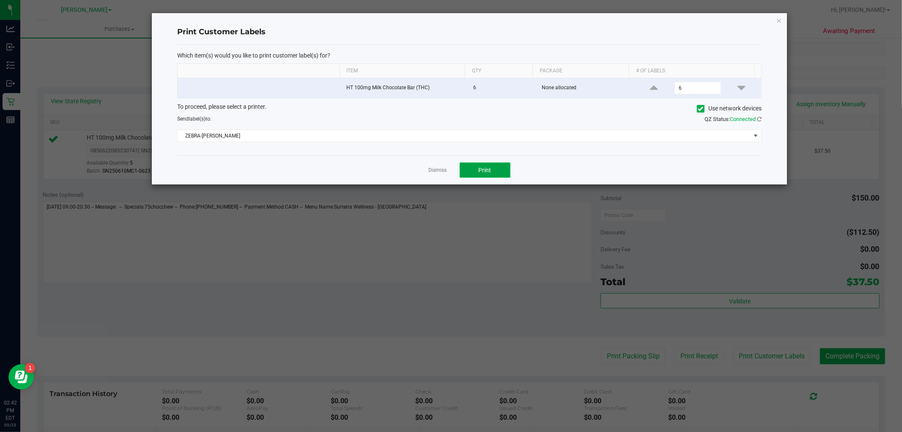
click at [485, 166] on button "Print" at bounding box center [485, 169] width 51 height 15
click at [780, 18] on icon "button" at bounding box center [779, 20] width 6 height 10
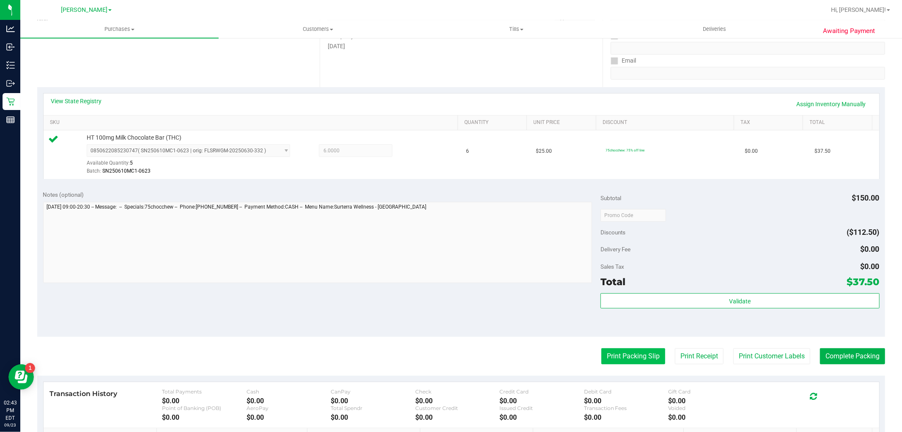
click at [614, 362] on button "Print Packing Slip" at bounding box center [633, 356] width 64 height 16
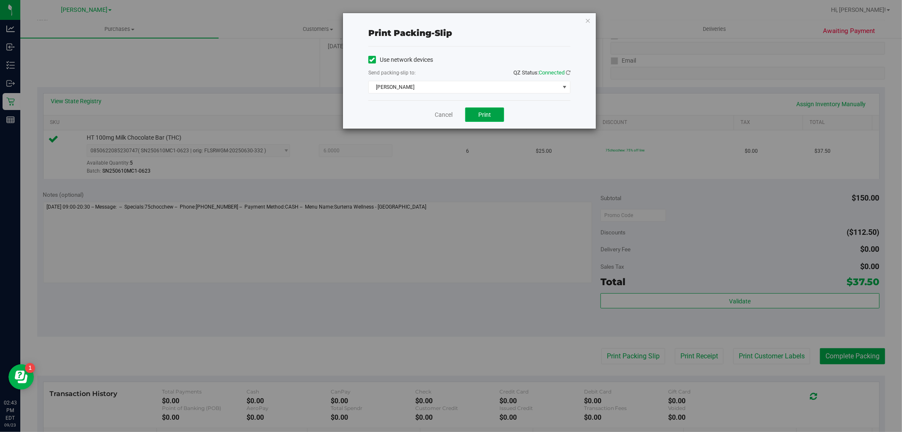
click at [487, 118] on span "Print" at bounding box center [484, 114] width 13 height 7
click at [586, 19] on icon "button" at bounding box center [588, 20] width 6 height 10
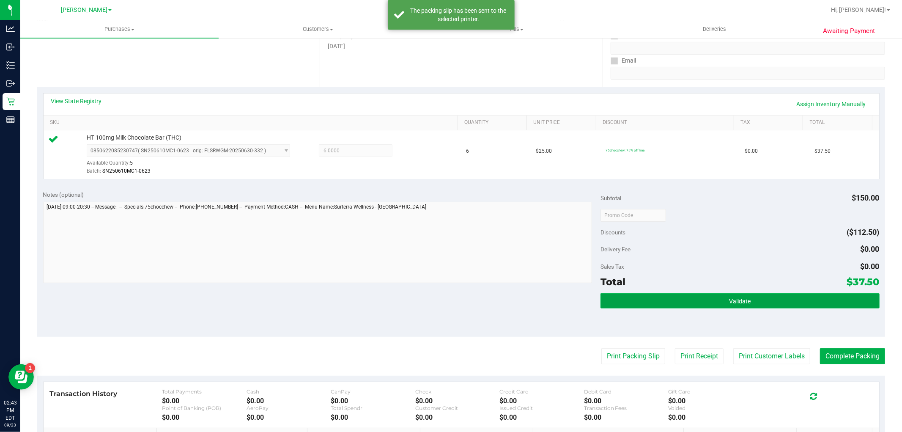
click at [810, 304] on button "Validate" at bounding box center [739, 300] width 279 height 15
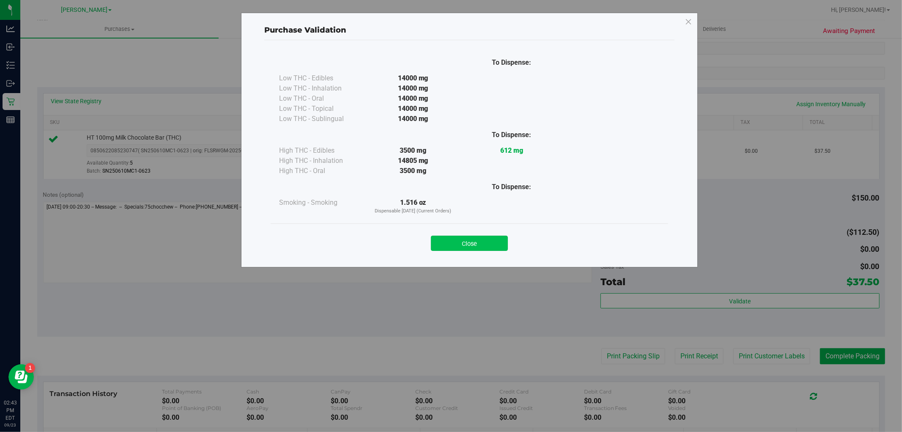
click at [477, 249] on button "Close" at bounding box center [469, 242] width 77 height 15
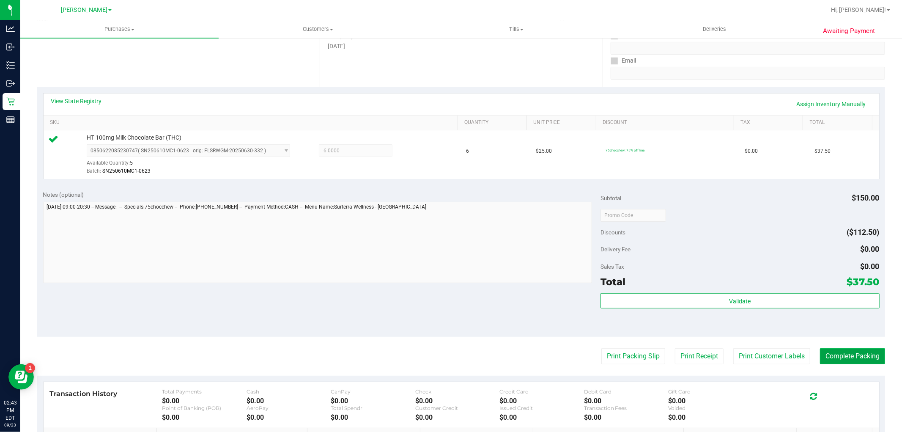
click at [846, 363] on button "Complete Packing" at bounding box center [852, 356] width 65 height 16
